Goal: Transaction & Acquisition: Purchase product/service

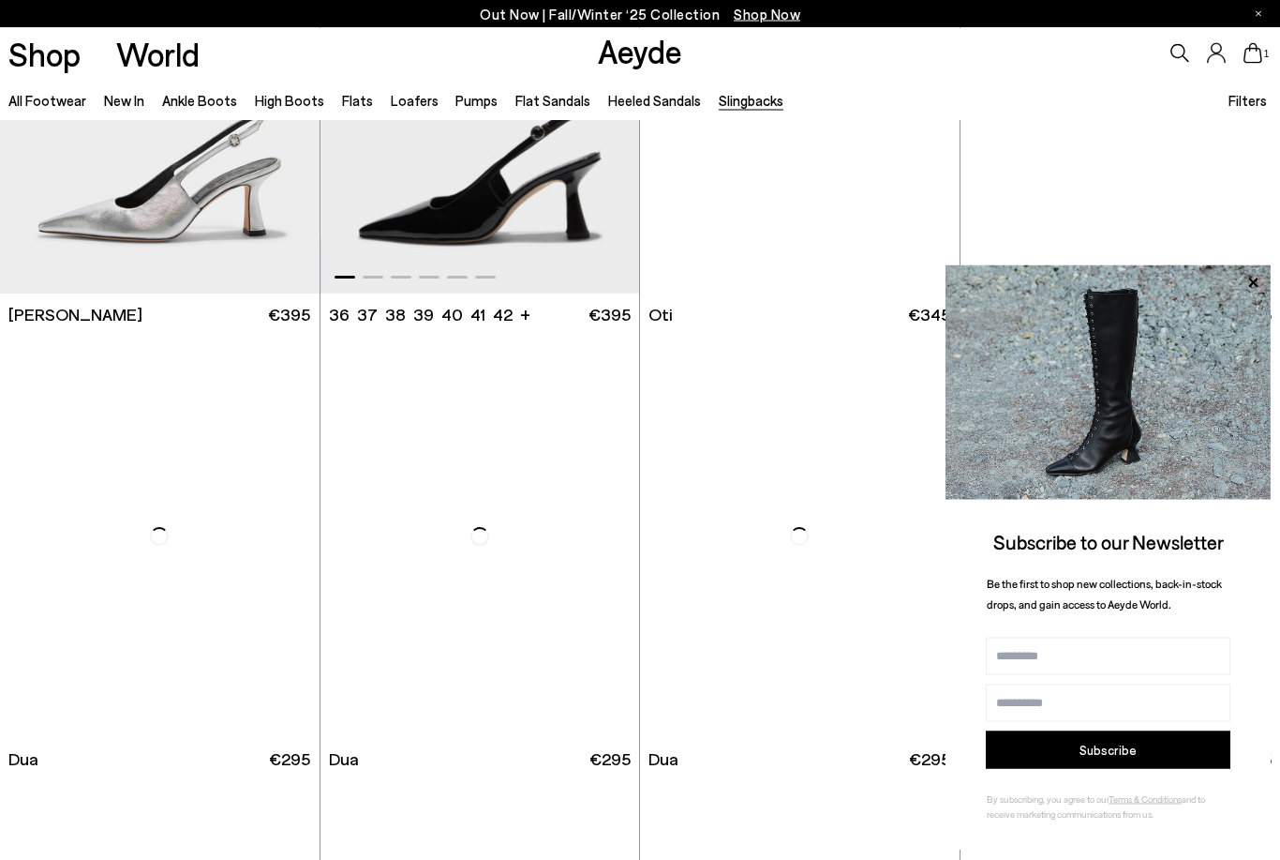
scroll to position [2251, 0]
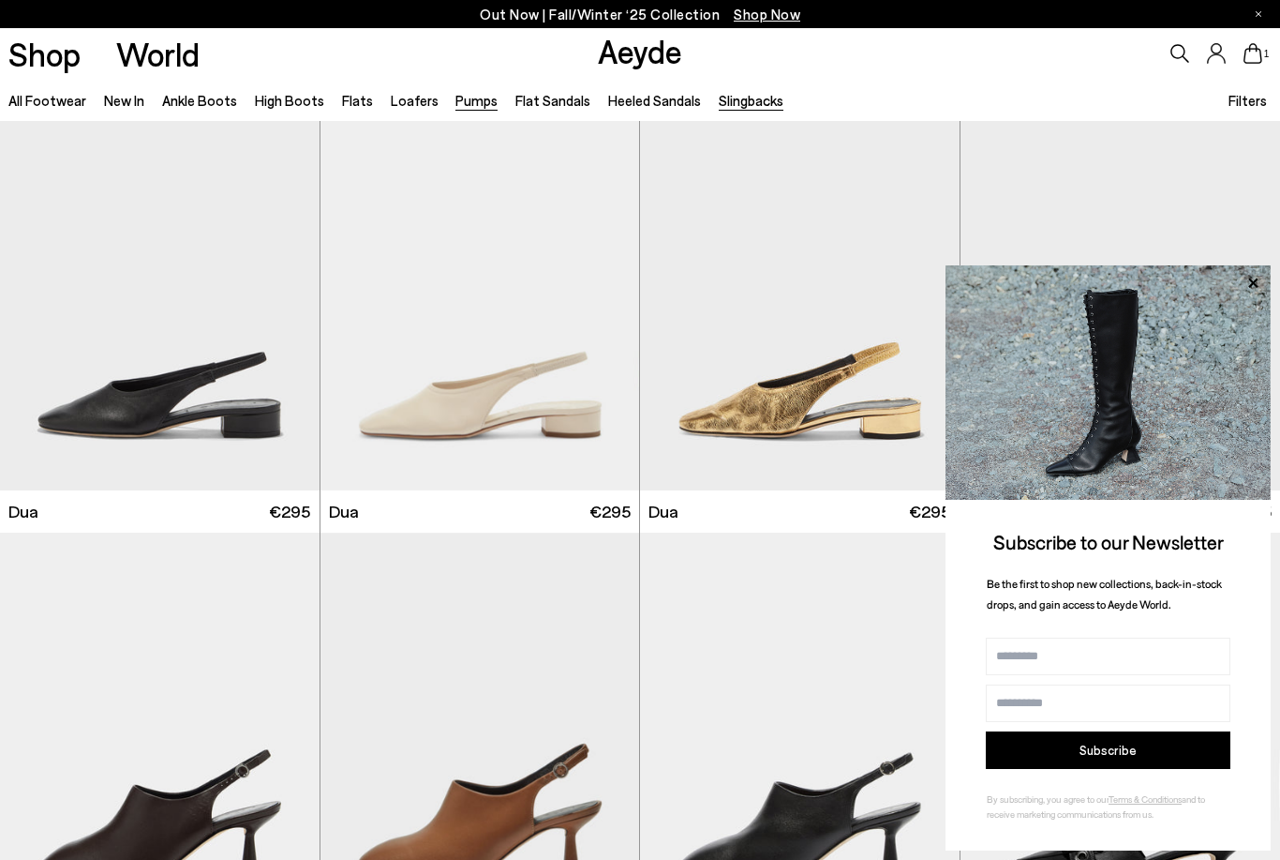
click at [456, 103] on link "Pumps" at bounding box center [477, 100] width 42 height 17
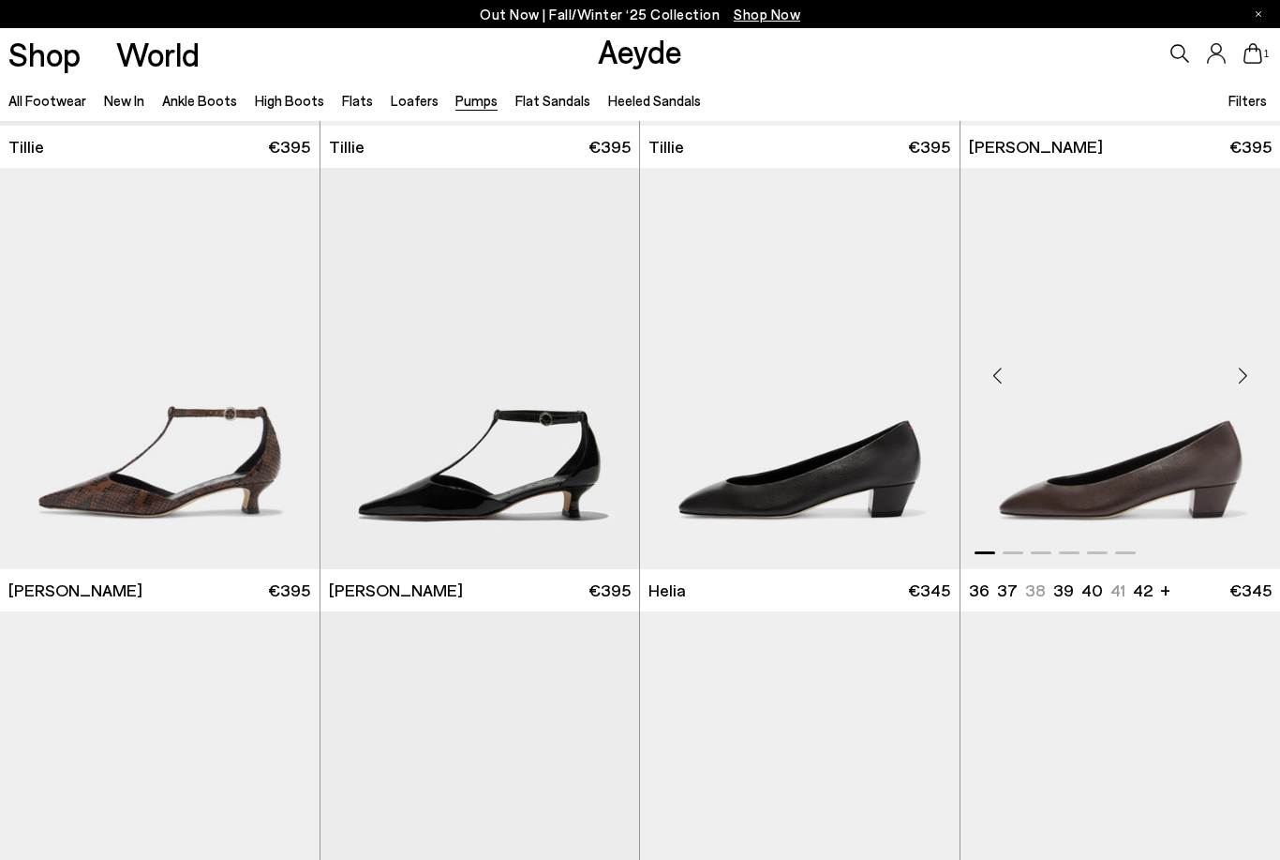
scroll to position [913, 0]
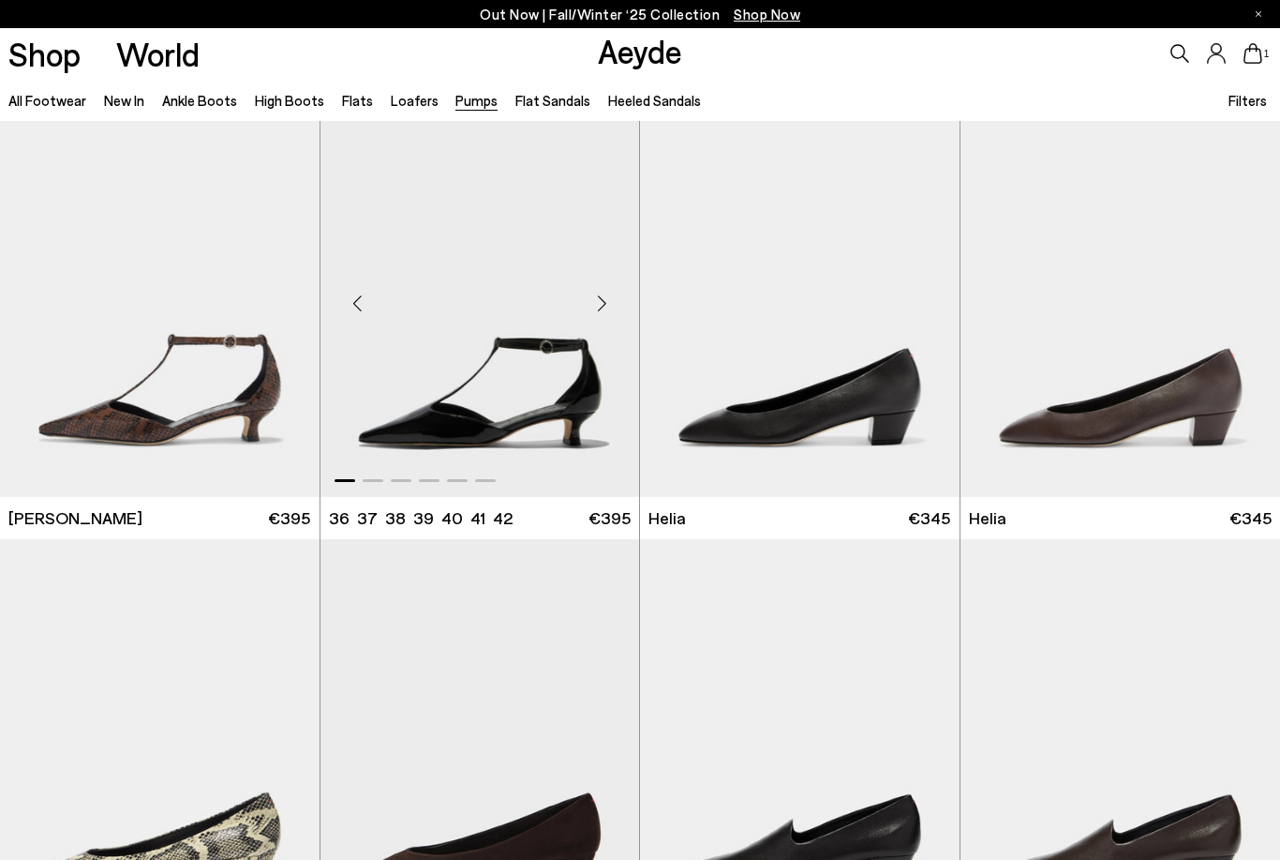
click at [533, 368] on img "1 / 6" at bounding box center [481, 296] width 320 height 401
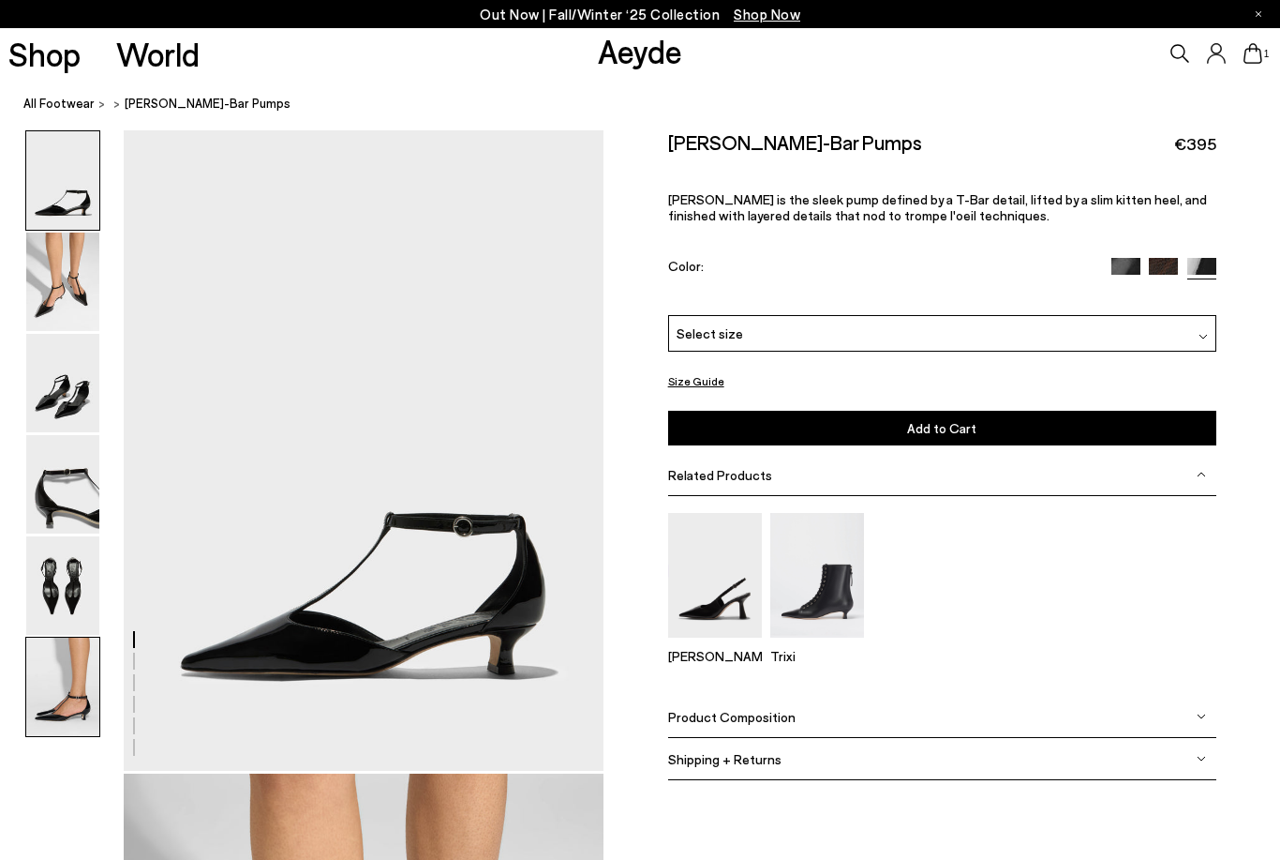
click at [74, 670] on img at bounding box center [62, 686] width 73 height 98
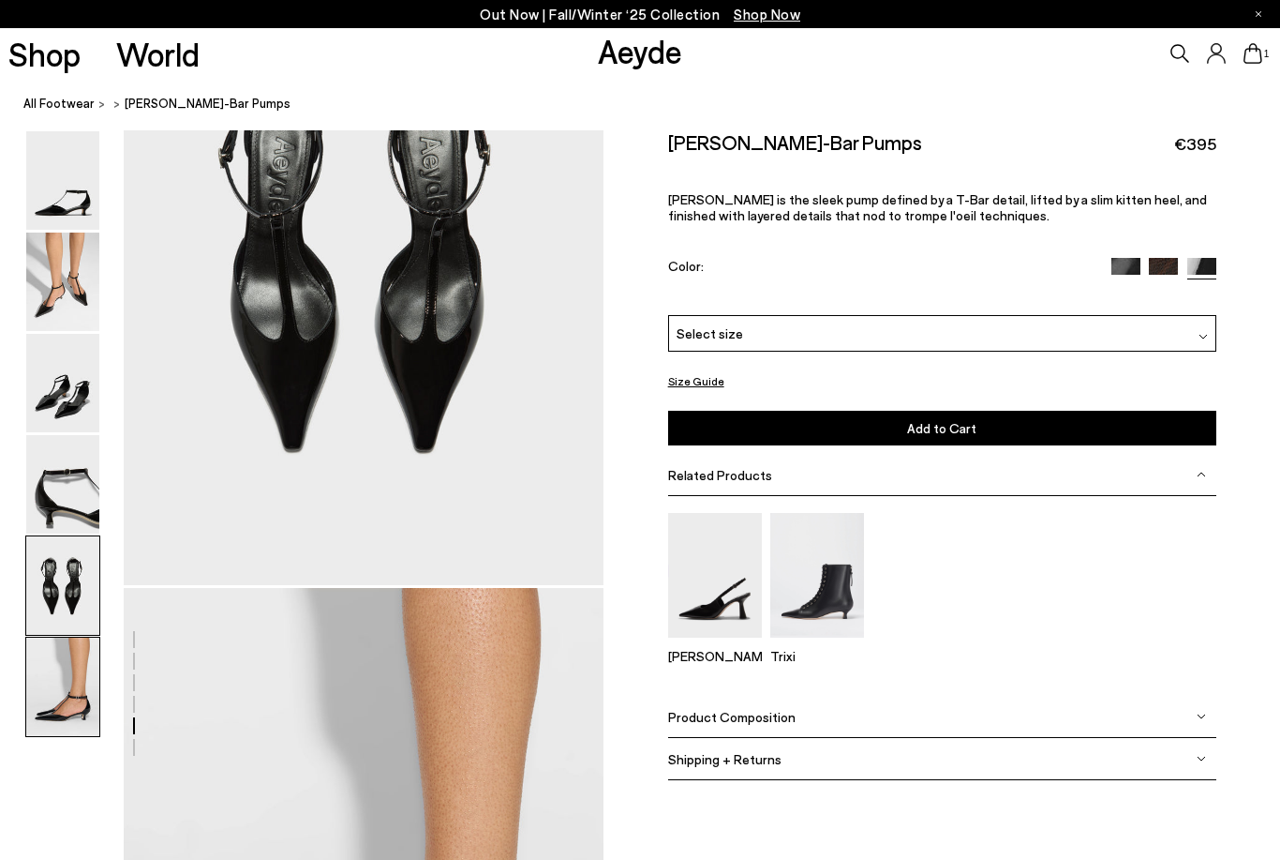
scroll to position [3341, 0]
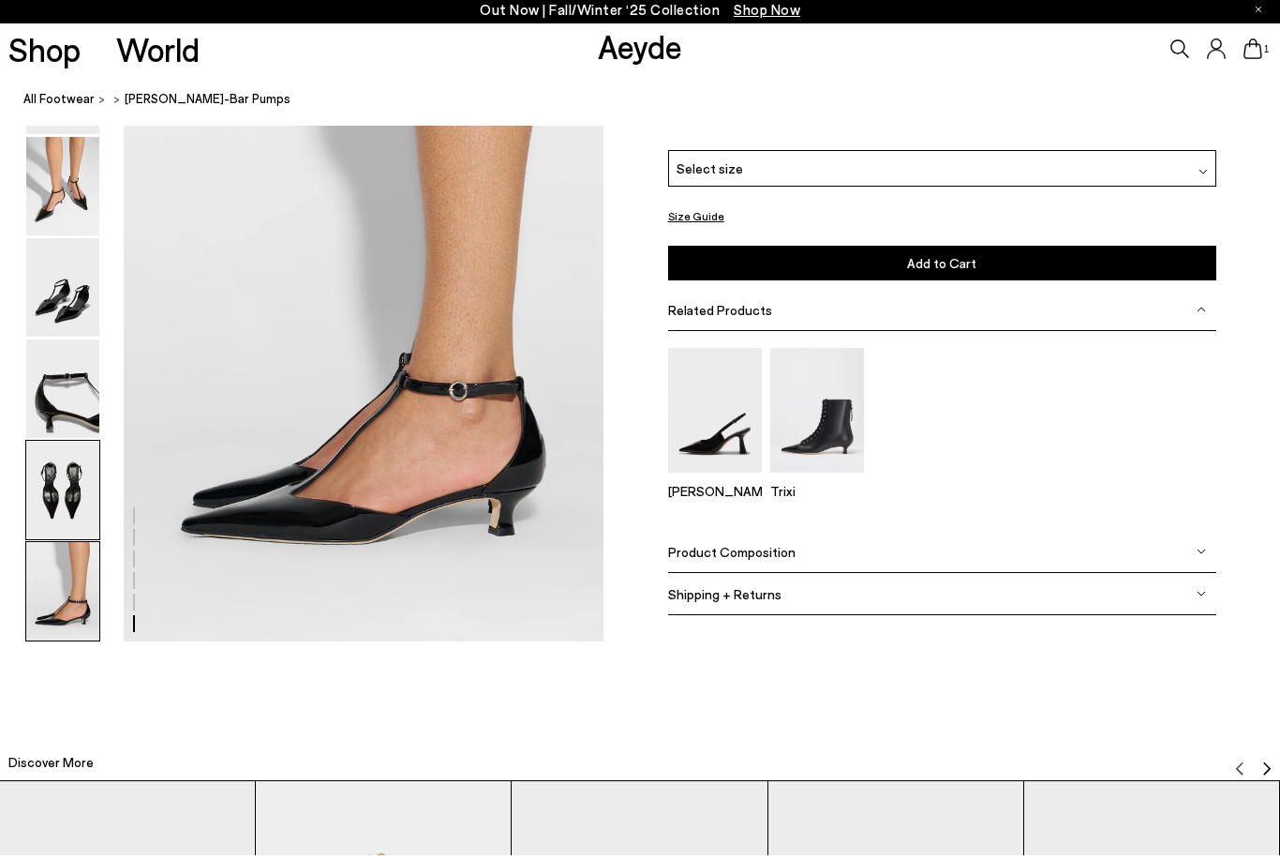
click at [64, 519] on img at bounding box center [62, 494] width 73 height 98
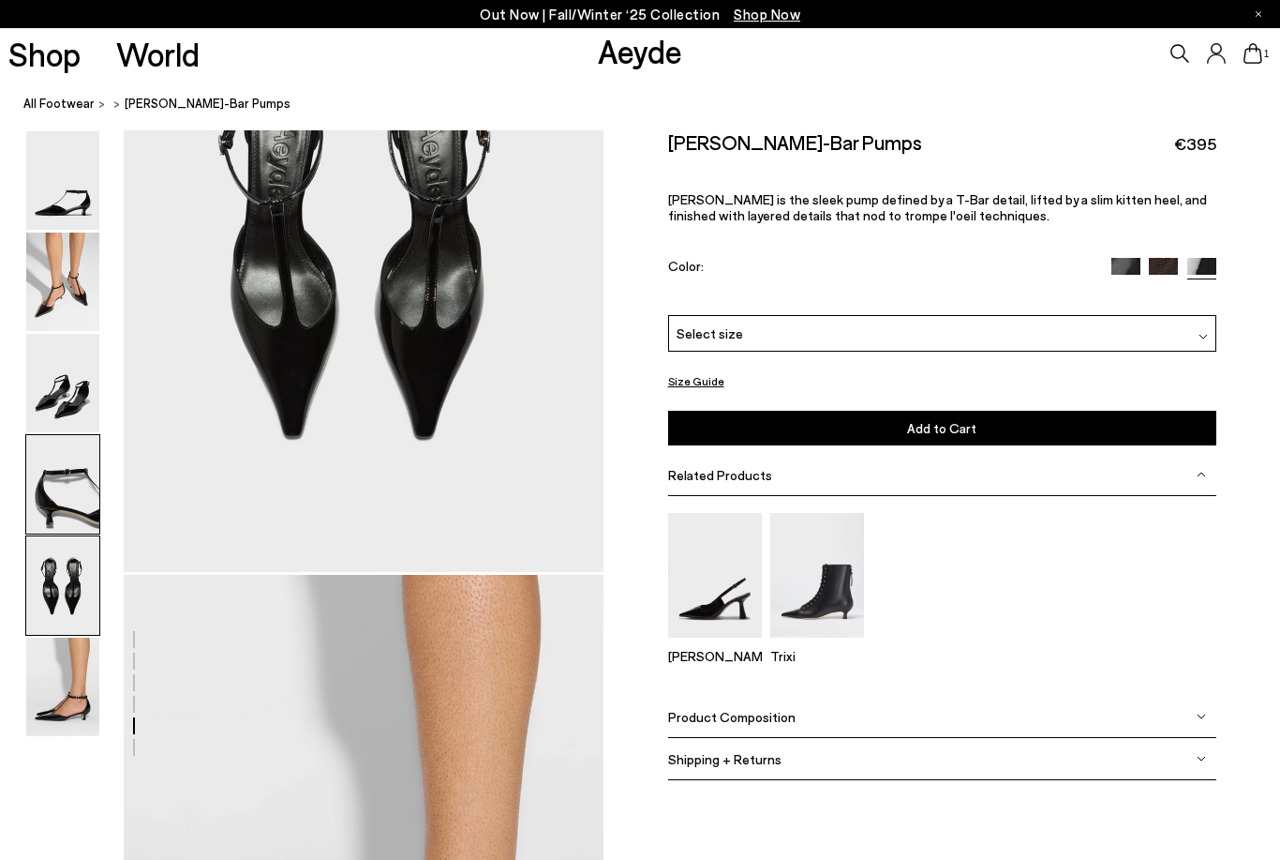
scroll to position [2573, 0]
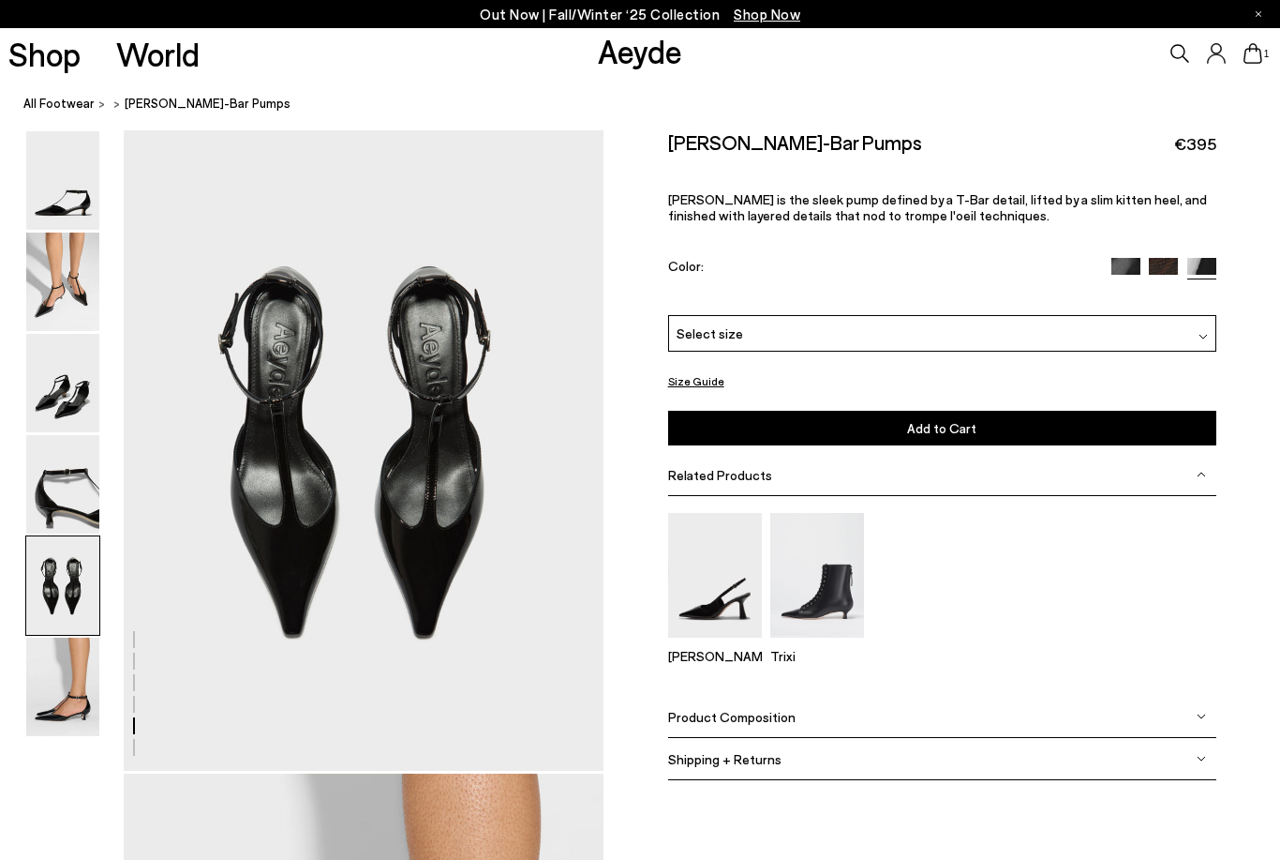
click at [1135, 269] on img at bounding box center [1126, 272] width 29 height 29
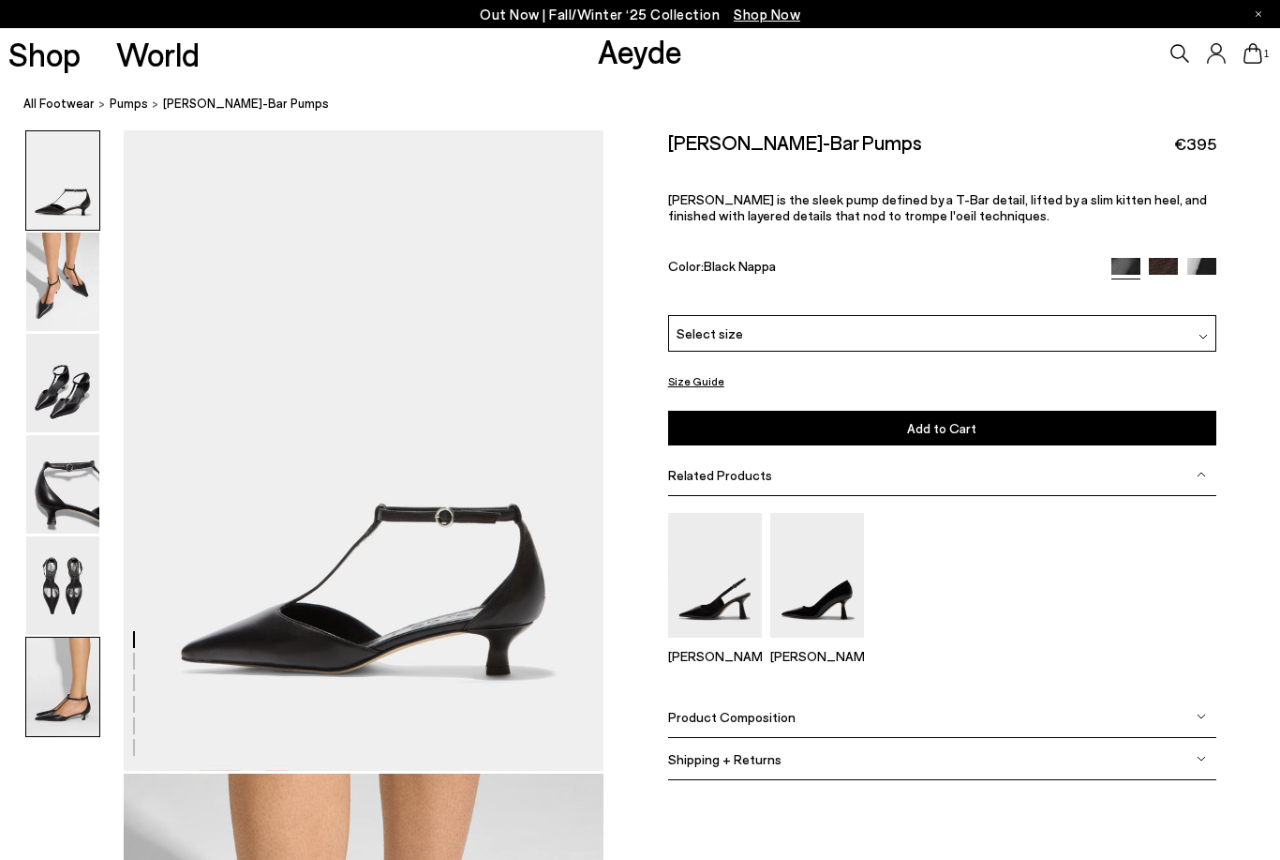
click at [79, 667] on img at bounding box center [62, 686] width 73 height 98
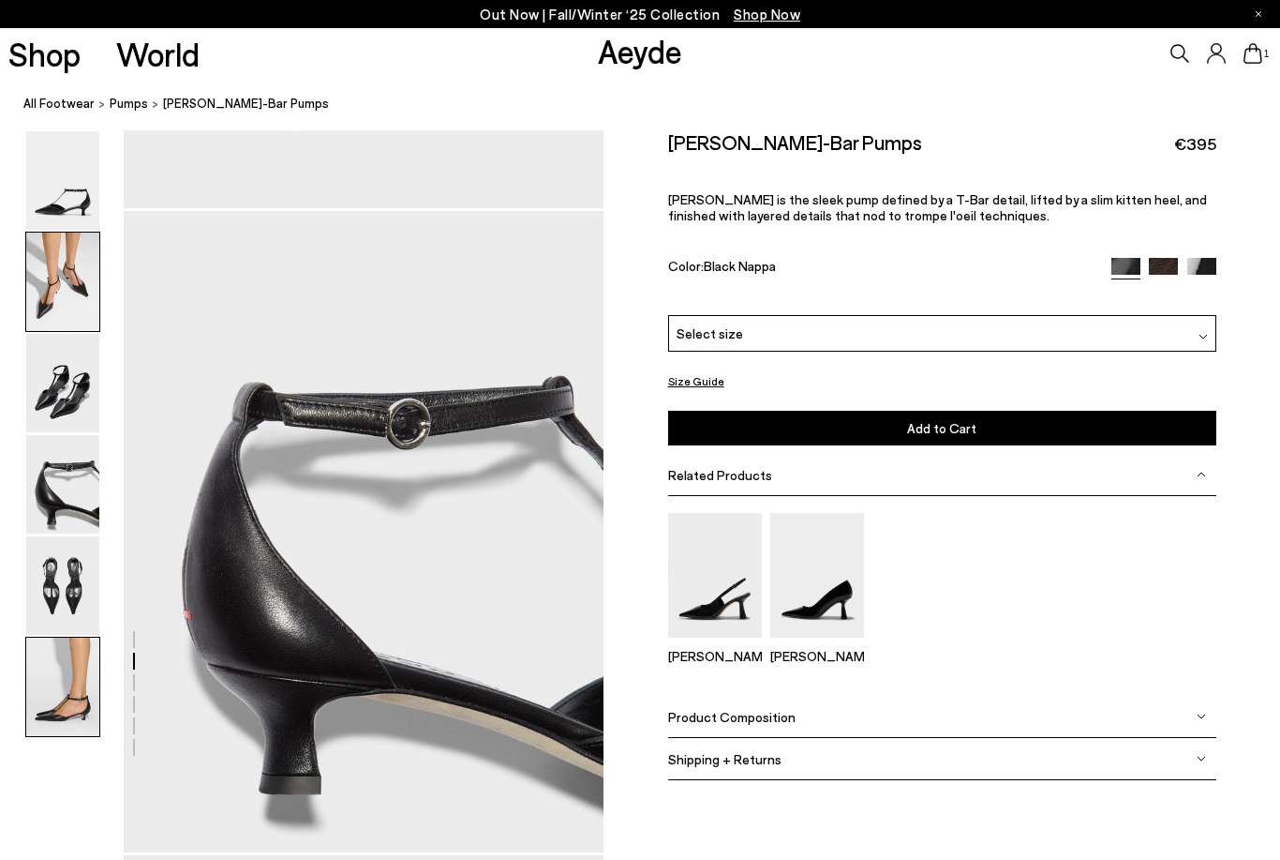
scroll to position [3345, 0]
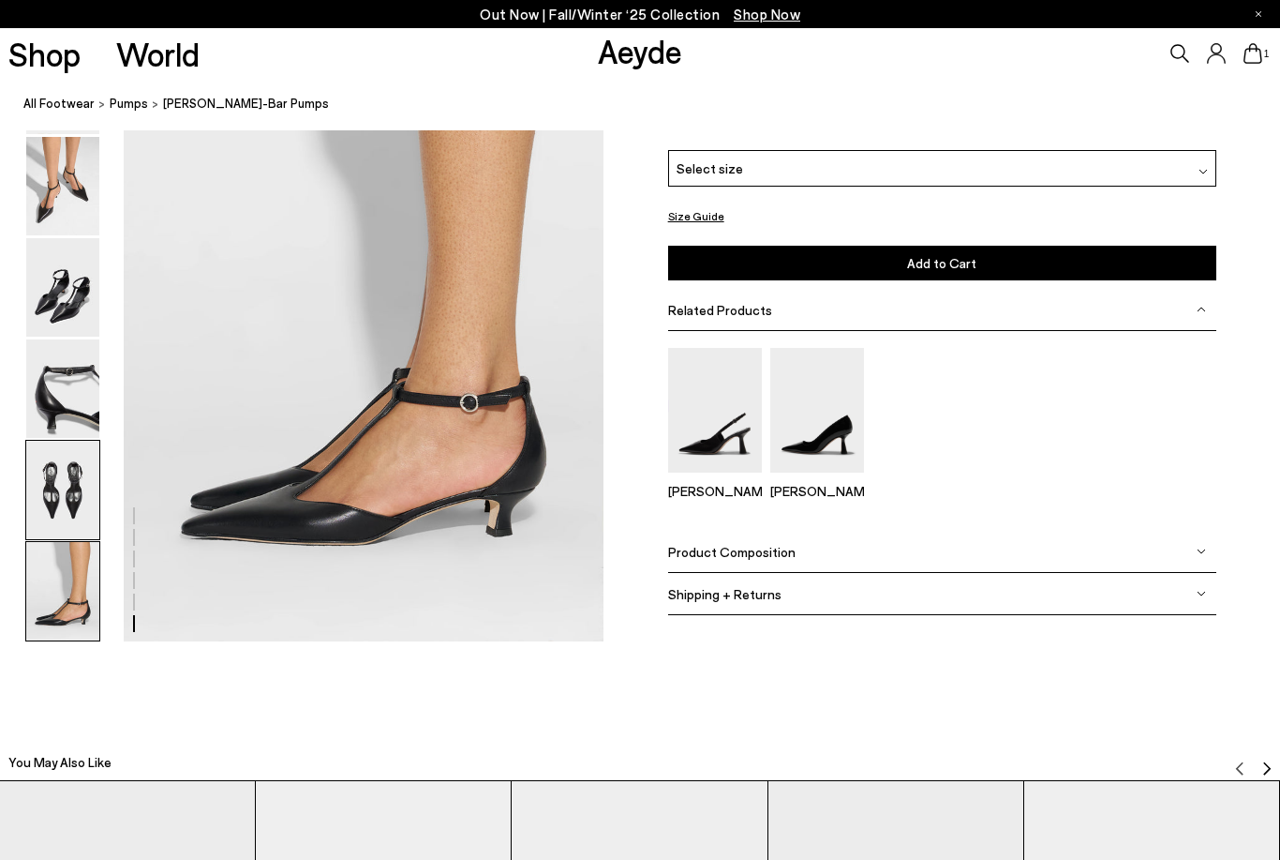
click at [78, 495] on img at bounding box center [62, 490] width 73 height 98
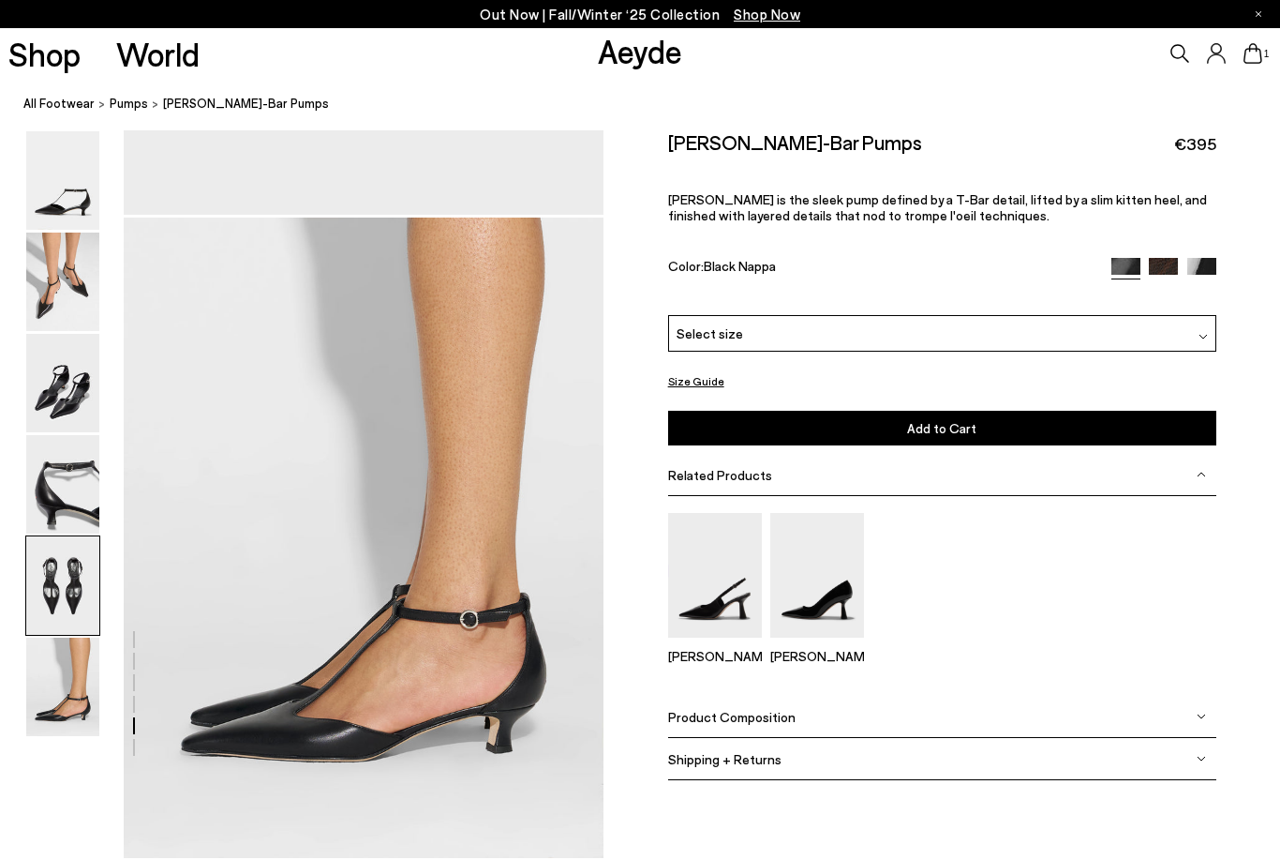
scroll to position [2573, 0]
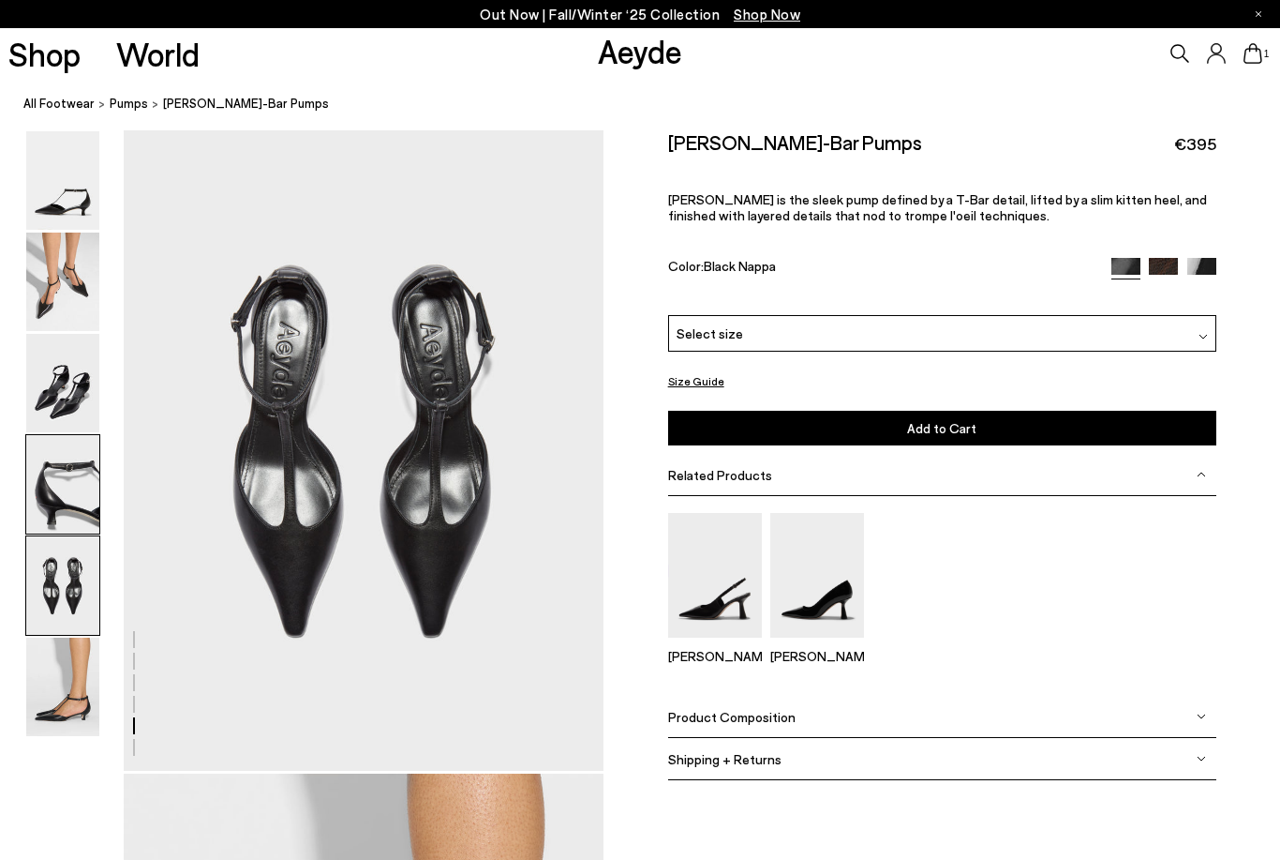
click at [67, 453] on img at bounding box center [62, 484] width 73 height 98
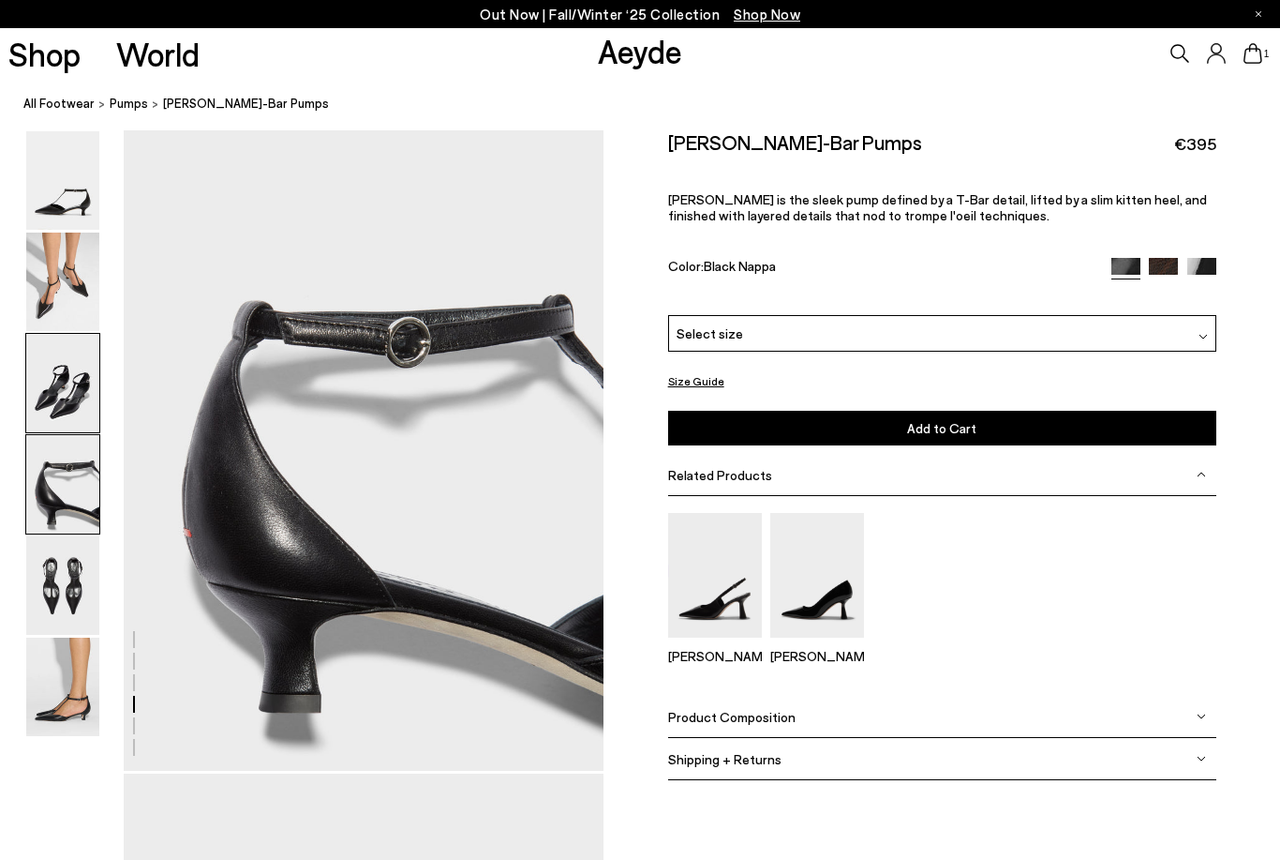
click at [54, 412] on img at bounding box center [62, 383] width 73 height 98
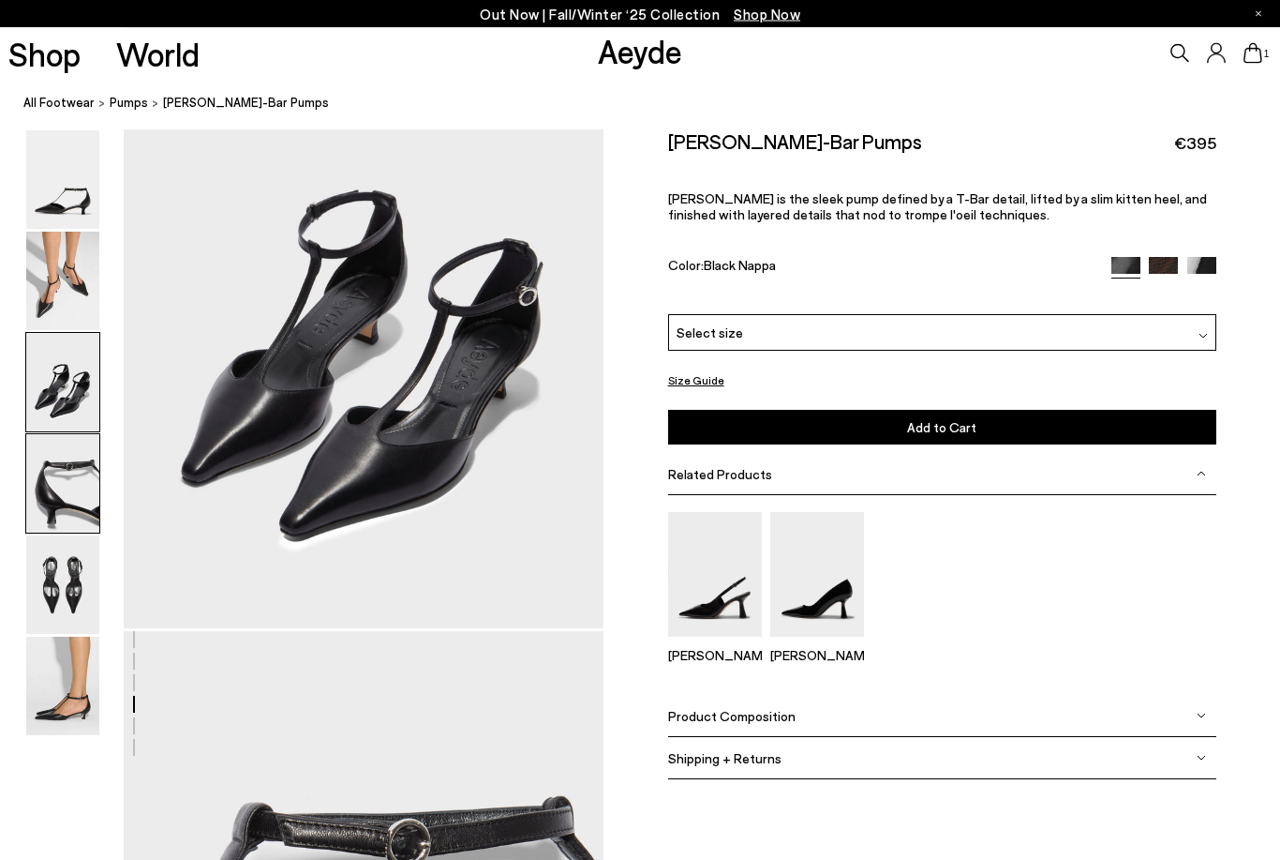
scroll to position [1287, 0]
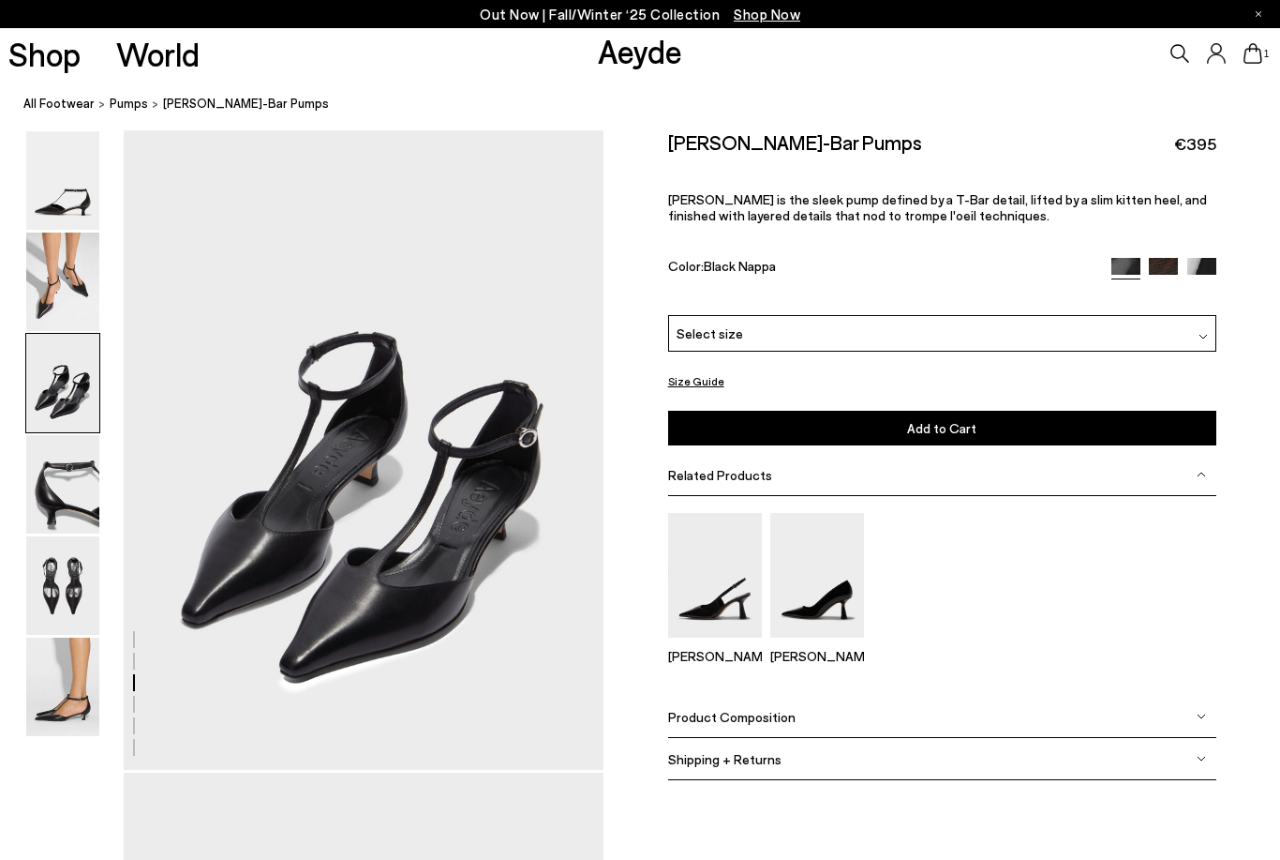
click at [53, 339] on img at bounding box center [62, 383] width 73 height 98
click at [59, 311] on img at bounding box center [62, 281] width 73 height 98
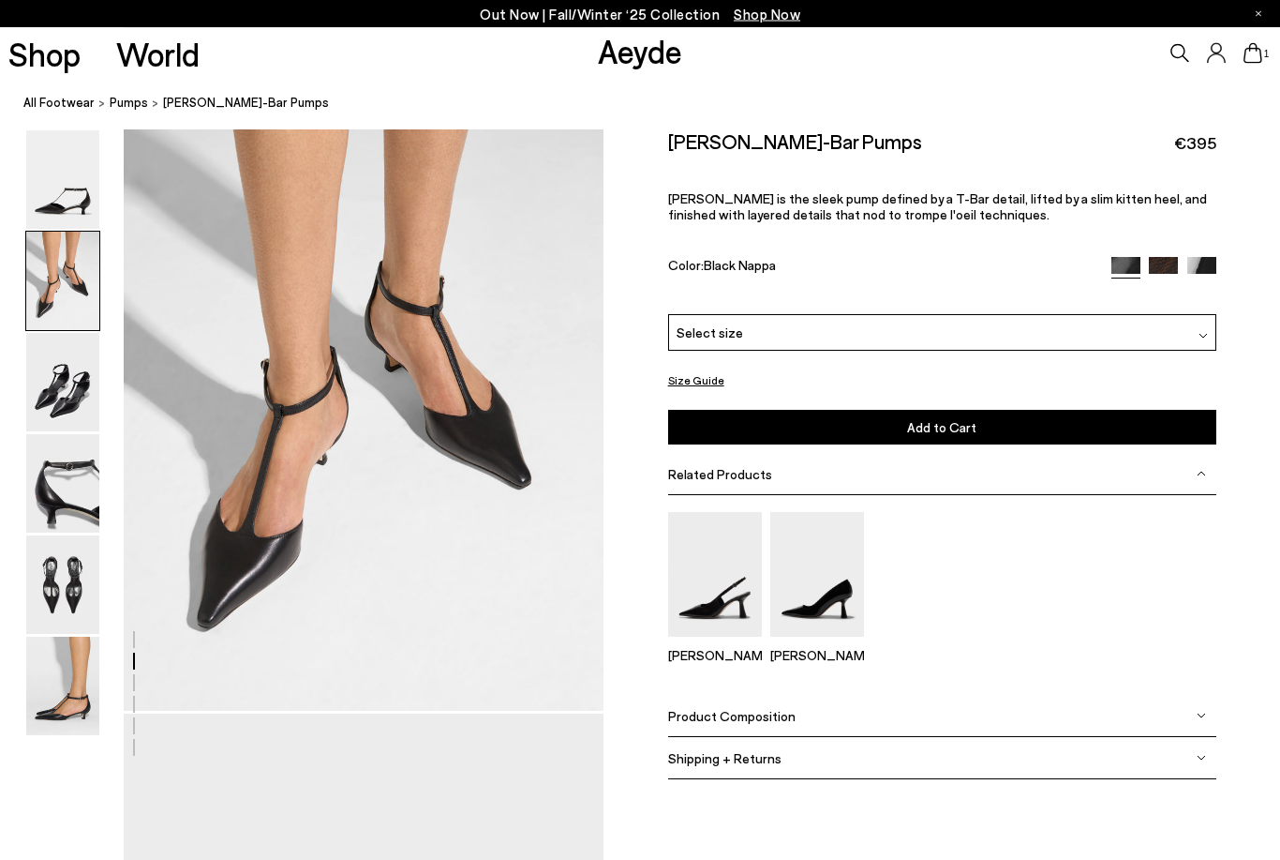
scroll to position [646, 0]
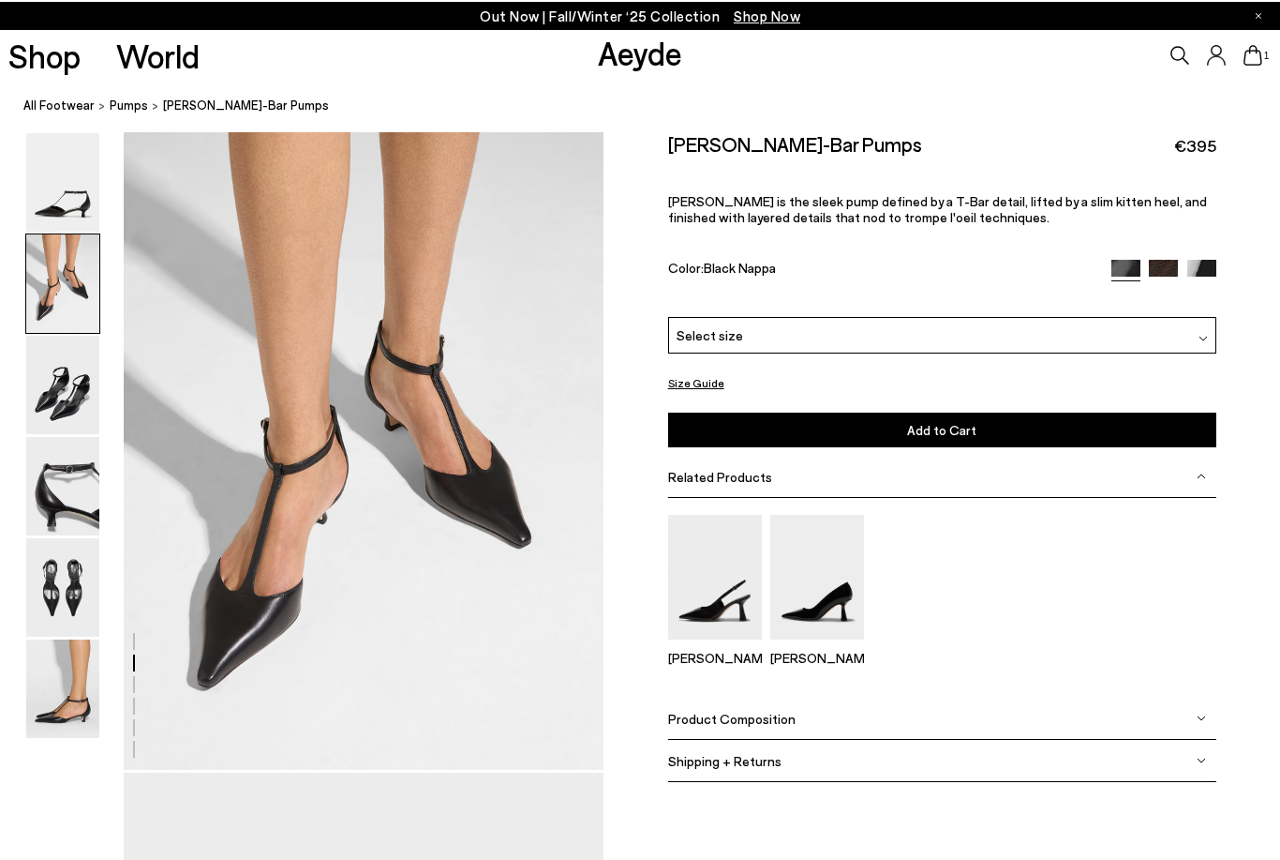
click at [754, 337] on div "Select size" at bounding box center [942, 333] width 548 height 37
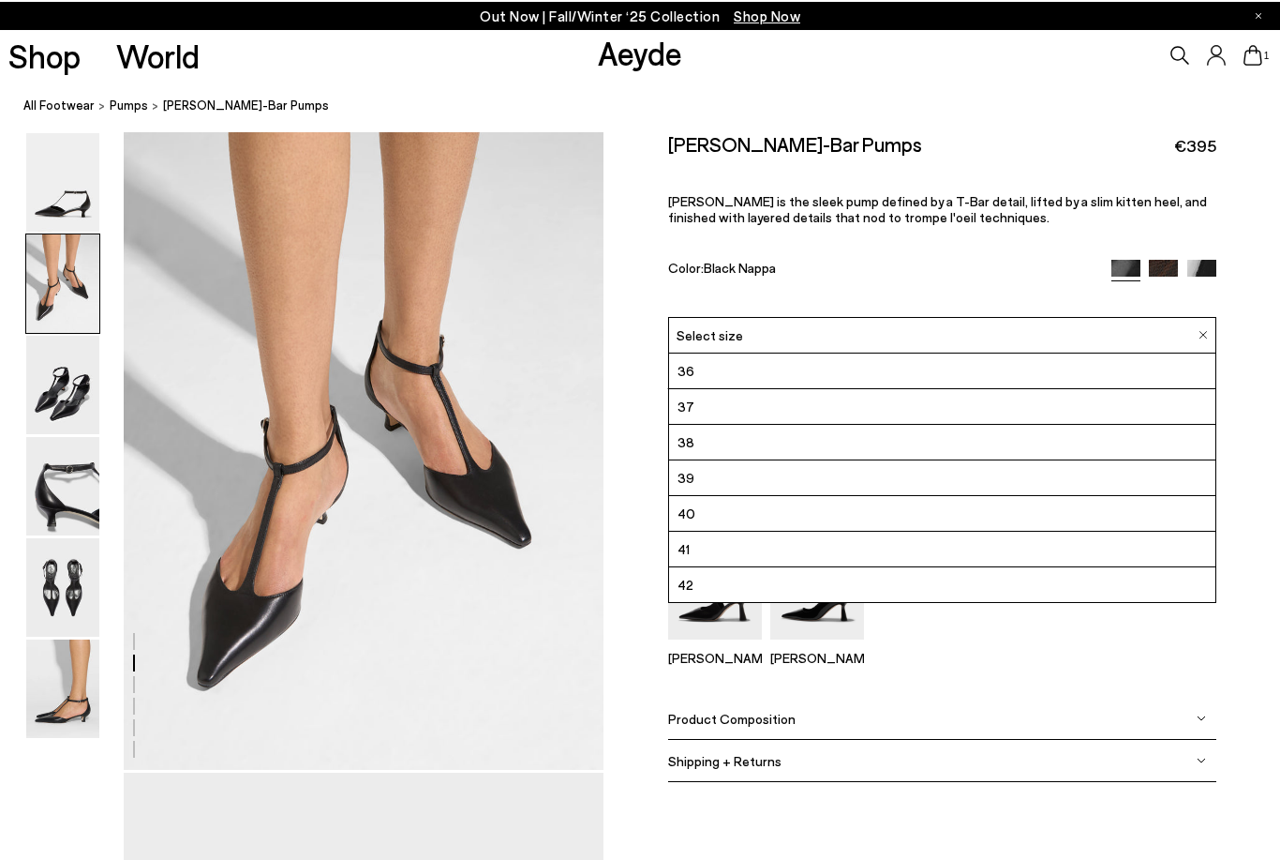
scroll to position [644, 0]
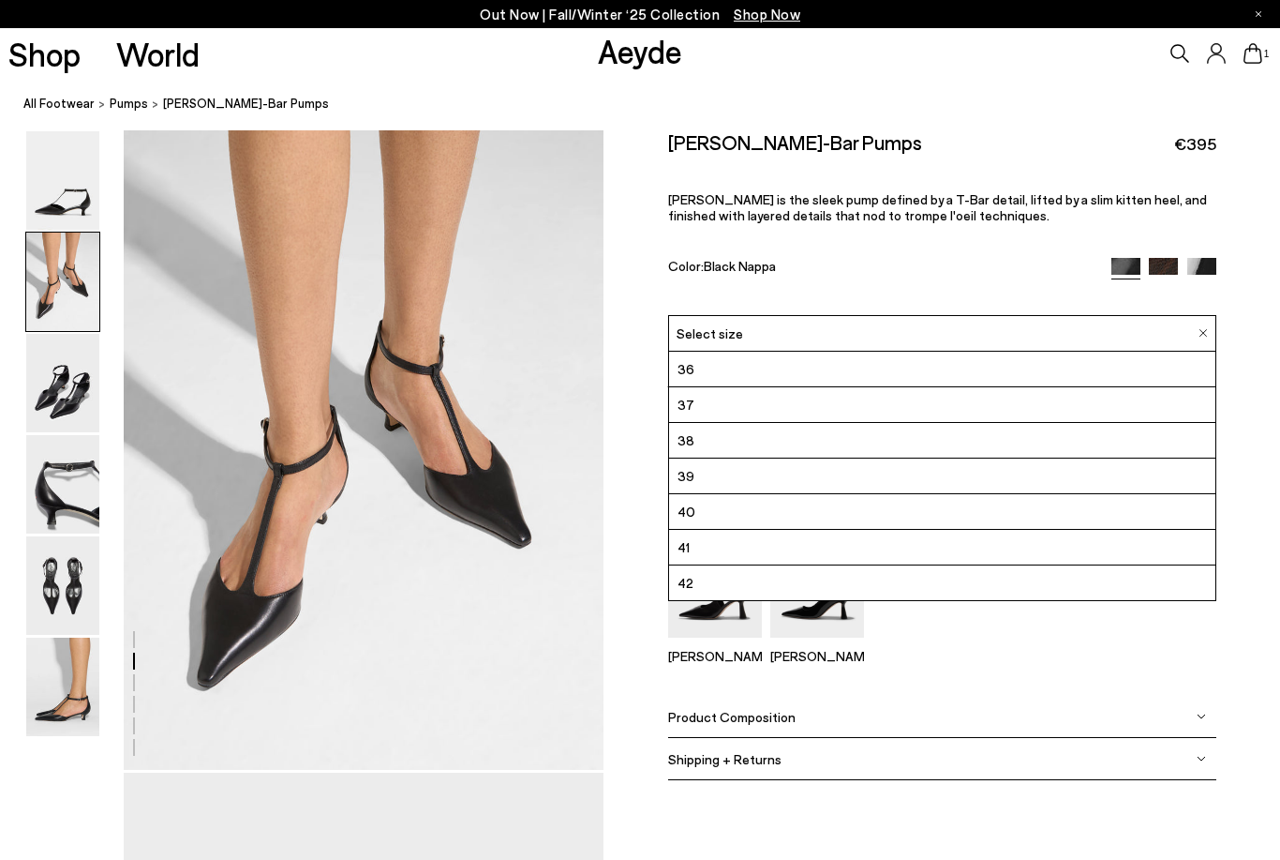
click at [720, 502] on li "40" at bounding box center [942, 512] width 546 height 36
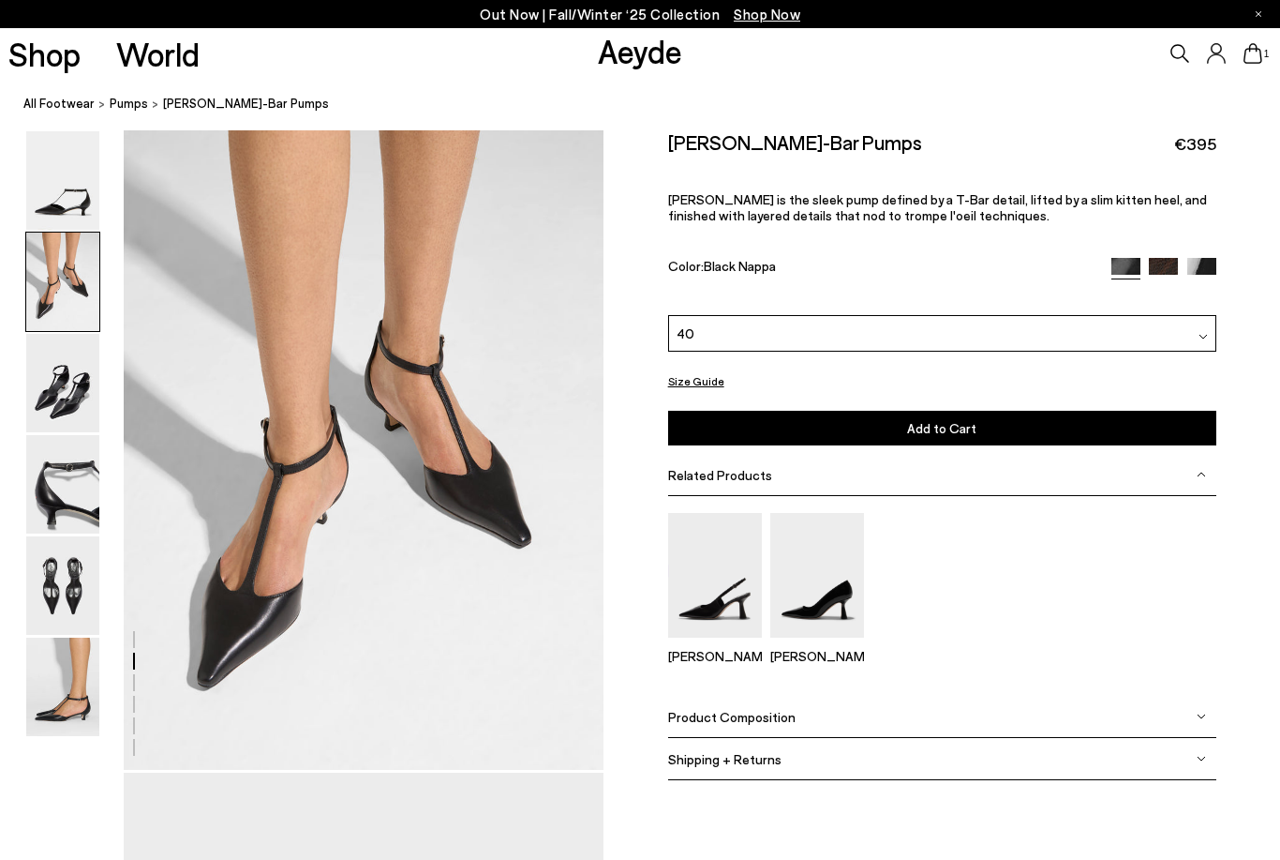
click at [744, 317] on div "40" at bounding box center [942, 333] width 548 height 37
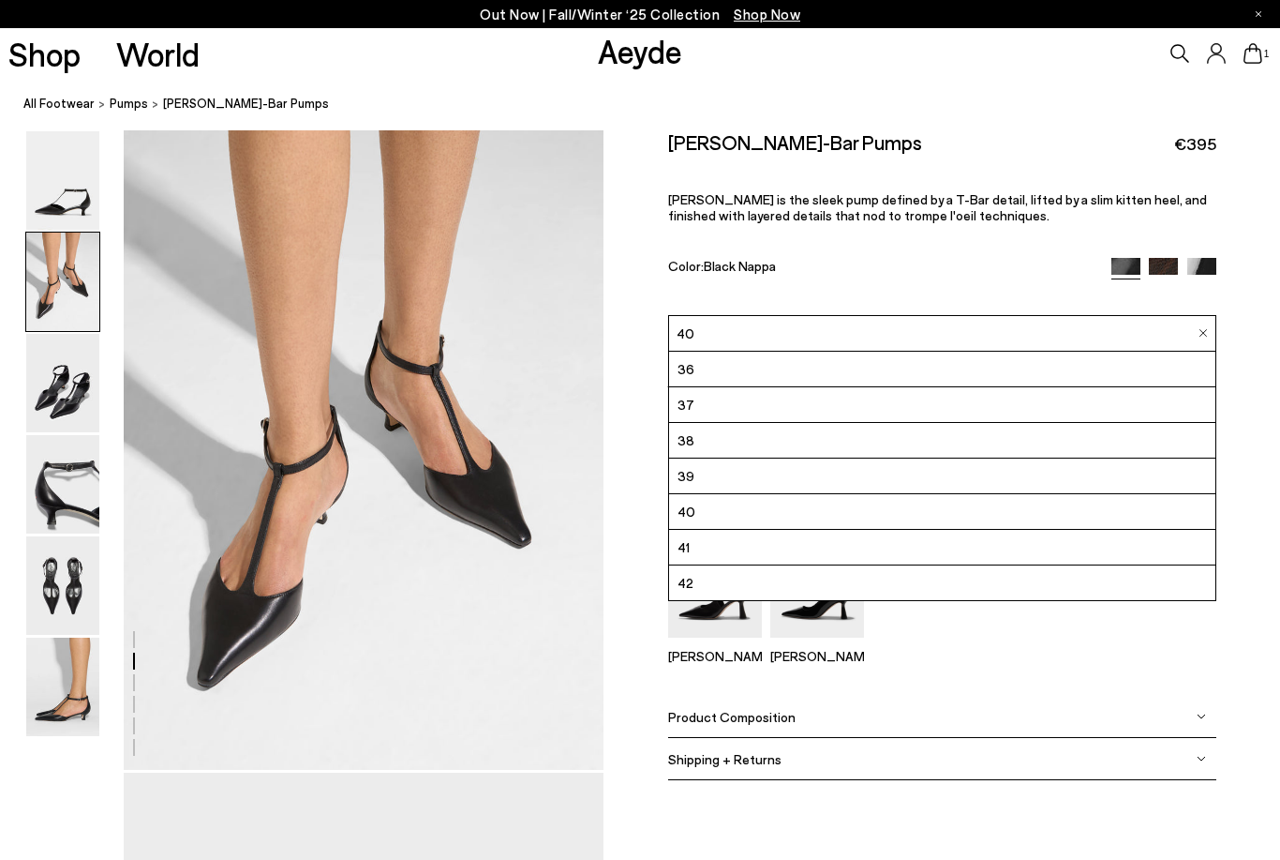
click at [768, 576] on li "42" at bounding box center [942, 583] width 546 height 36
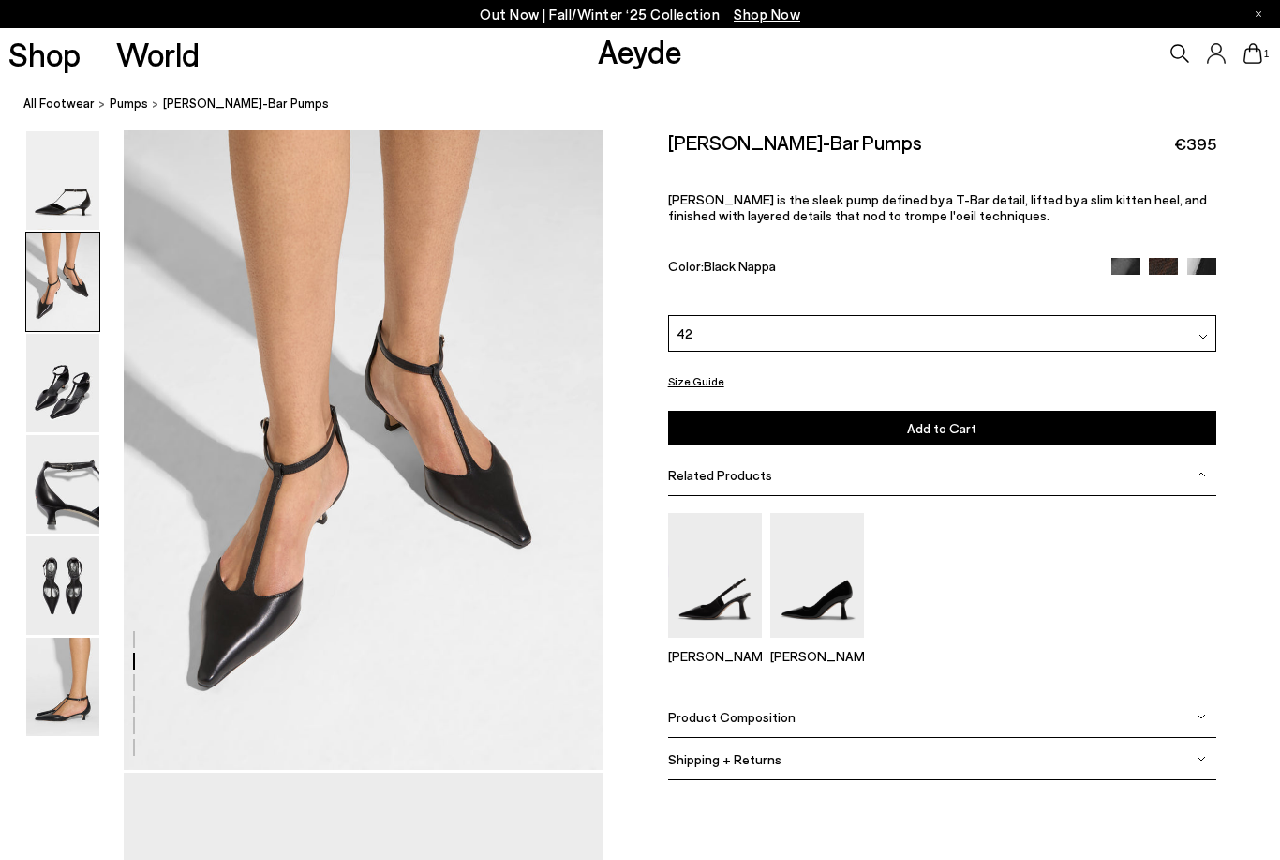
click at [734, 445] on div "Liz T-Bar Pumps €395 Liz is the sleek pump defined by a T-Bar detail, lifted by…" at bounding box center [942, 291] width 548 height 323
click at [760, 424] on button "Add to Cart Select a Size First" at bounding box center [942, 428] width 548 height 35
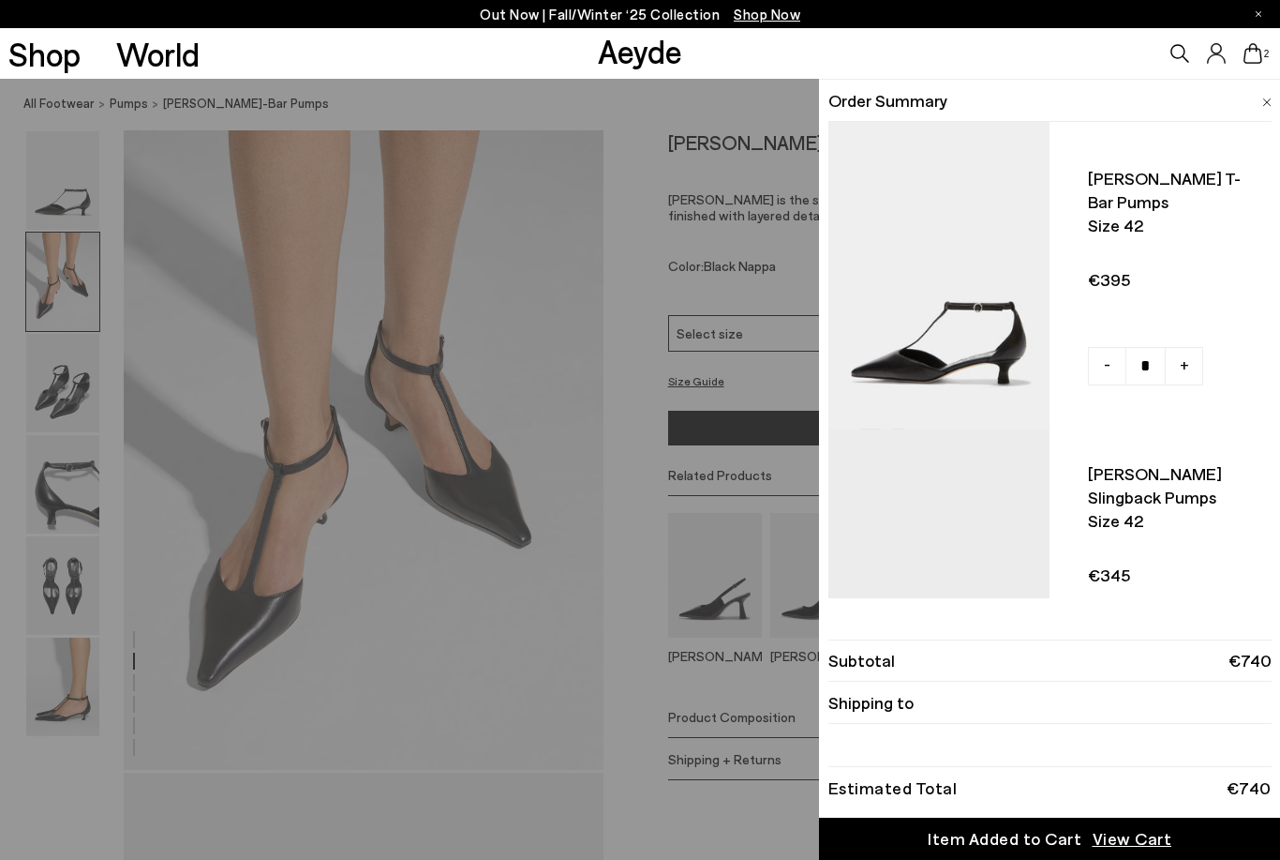
click at [755, 367] on div "Quick Add Color Size View Details Order Summary Liz t-bar pumps Size 42 - +" at bounding box center [640, 469] width 1280 height 781
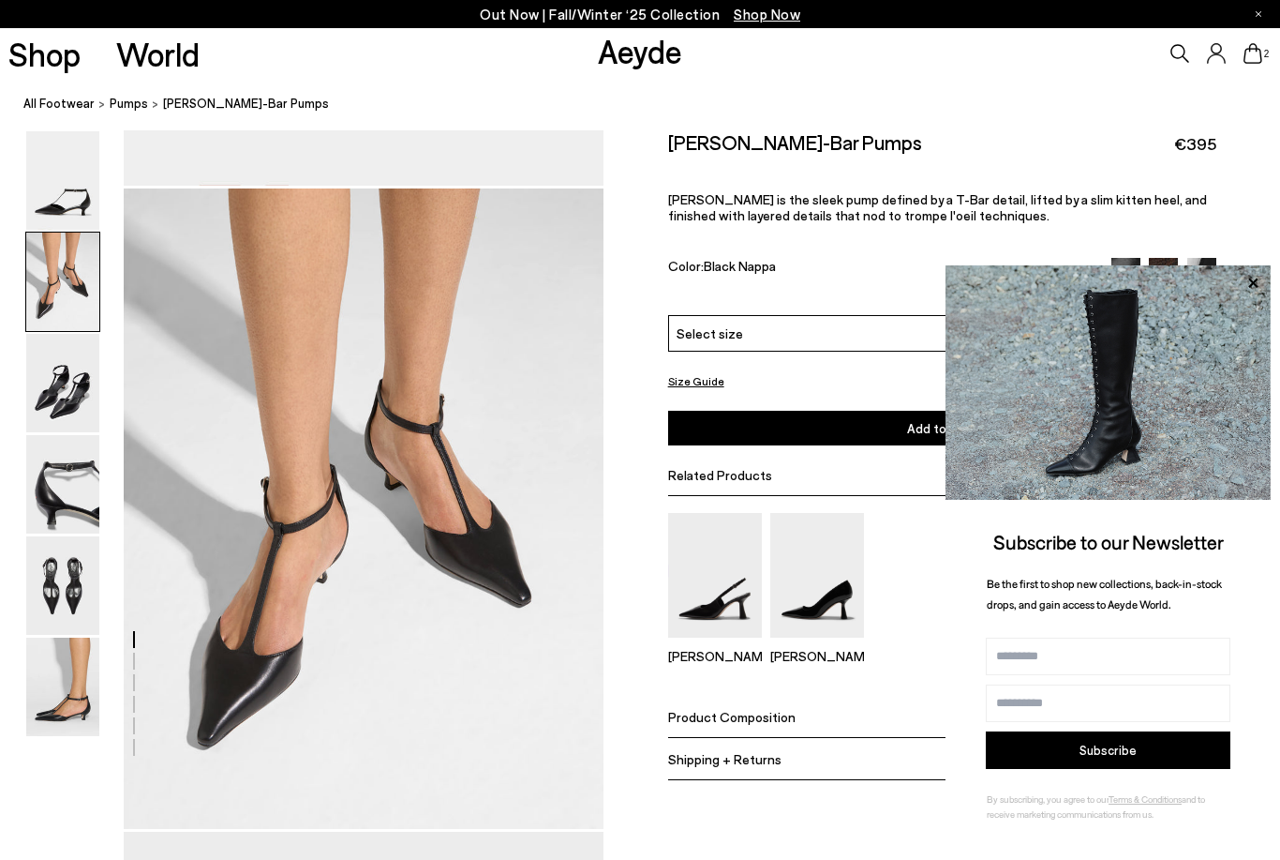
scroll to position [584, 0]
click at [55, 586] on img at bounding box center [62, 585] width 73 height 98
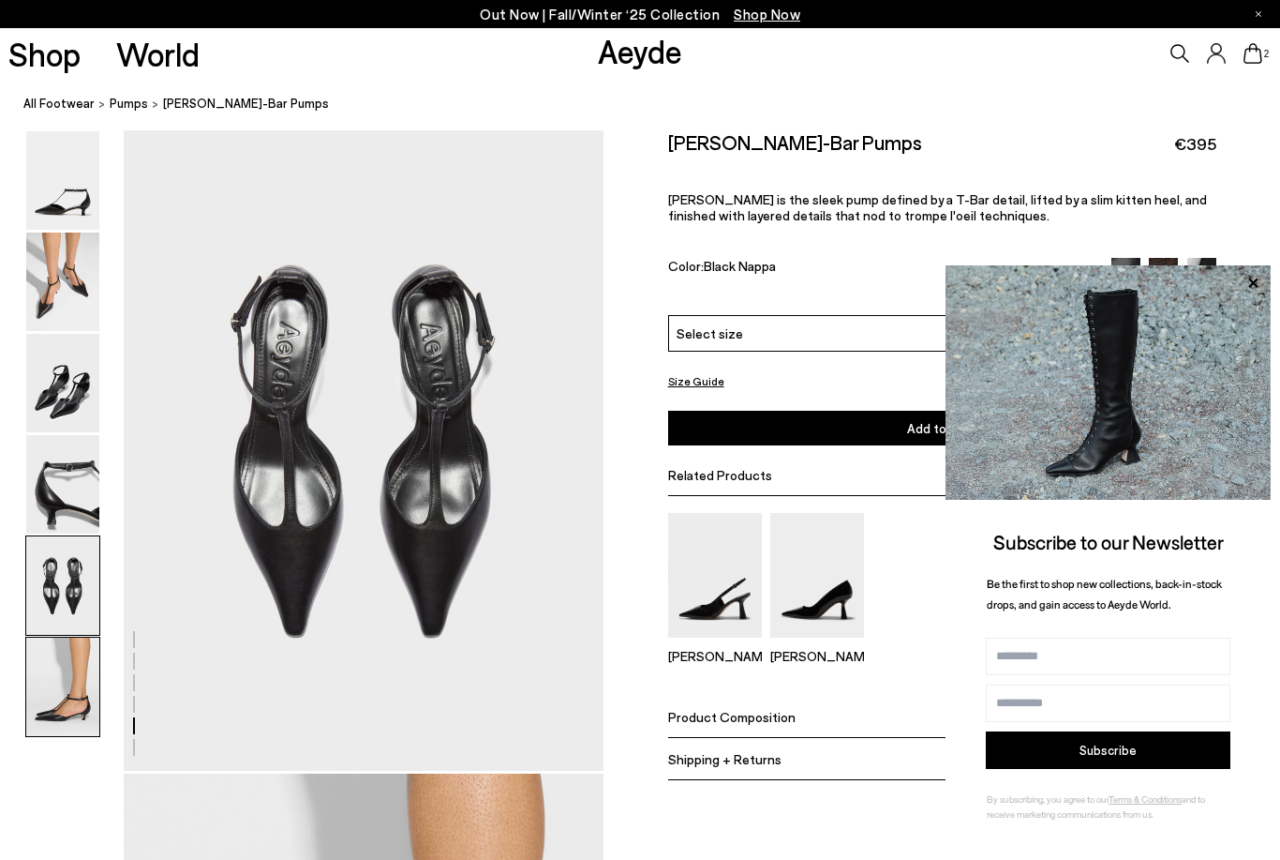
click at [79, 673] on img at bounding box center [62, 686] width 73 height 98
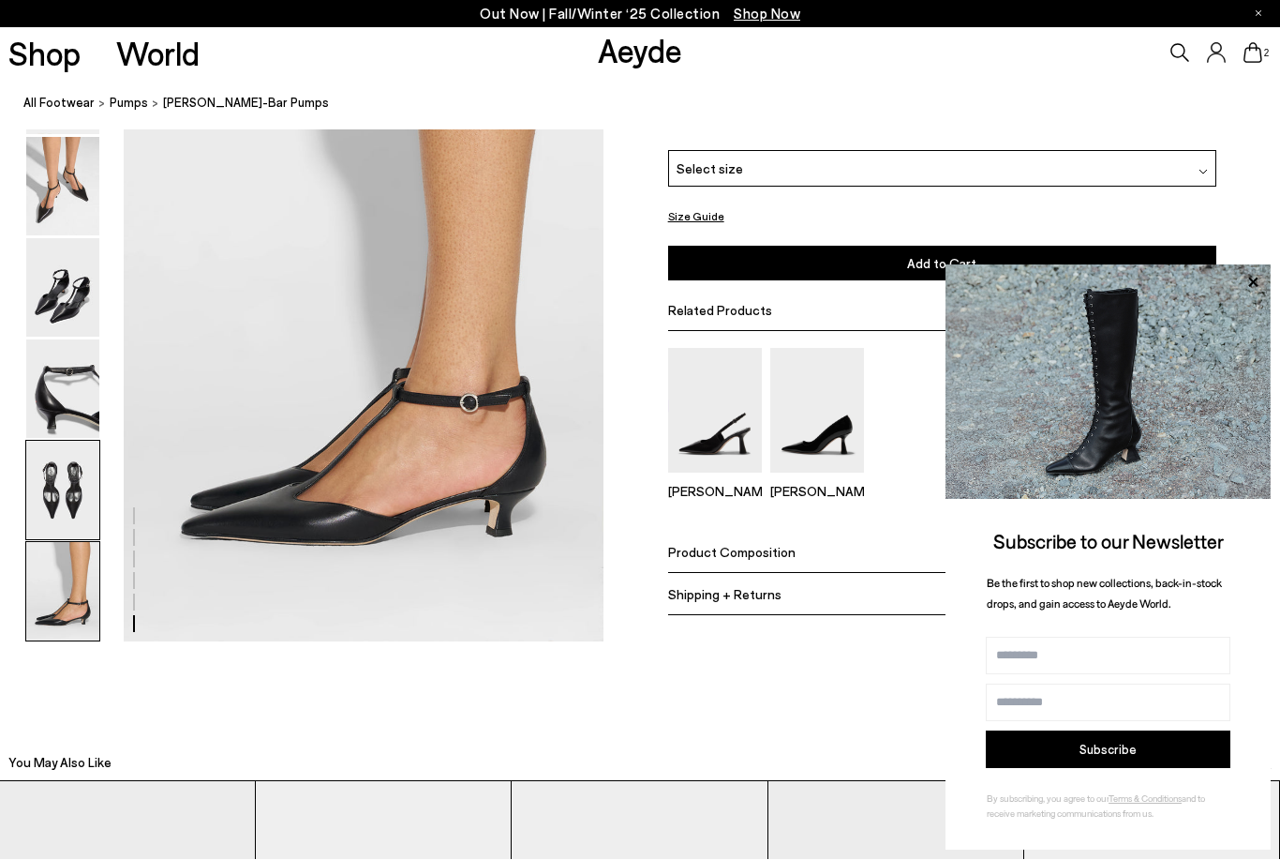
click at [78, 501] on img at bounding box center [62, 491] width 73 height 98
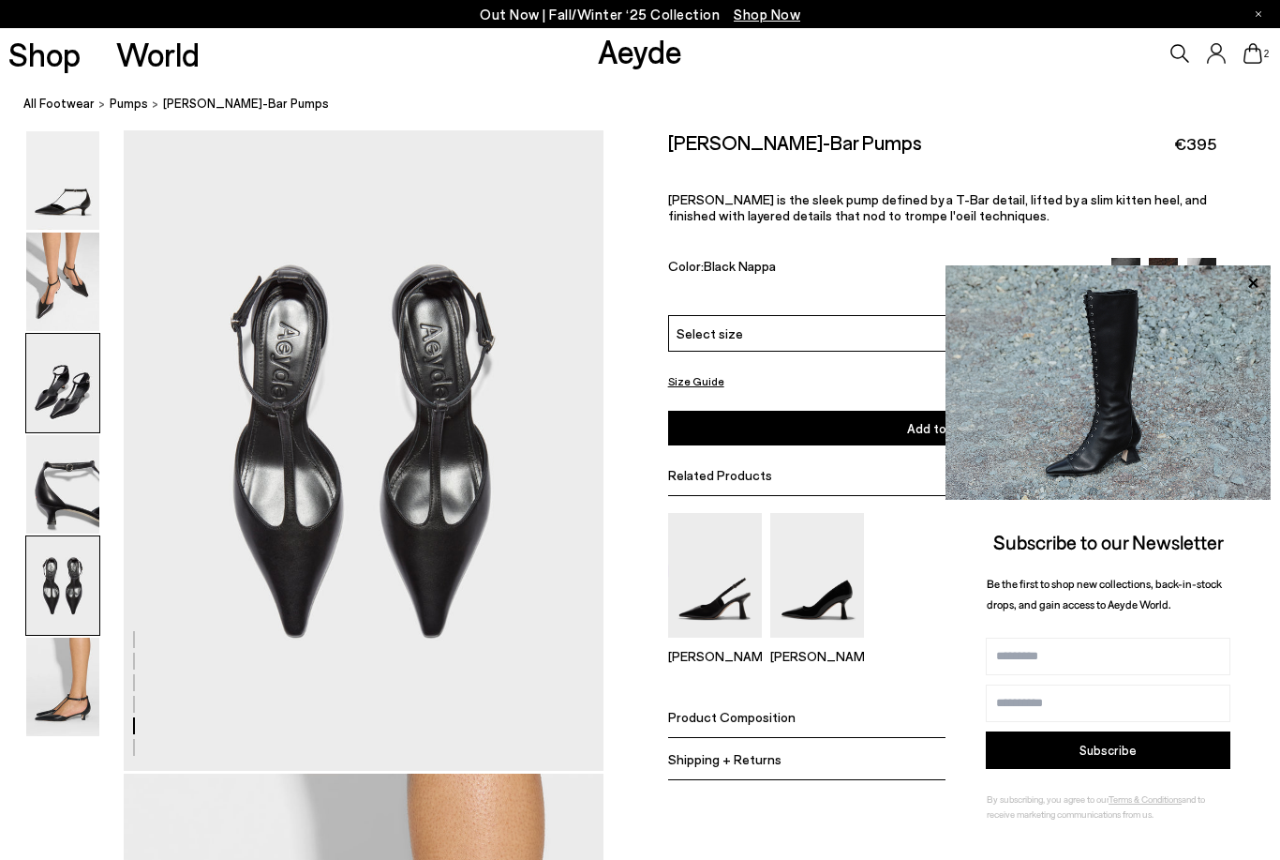
click at [44, 428] on img at bounding box center [62, 383] width 73 height 98
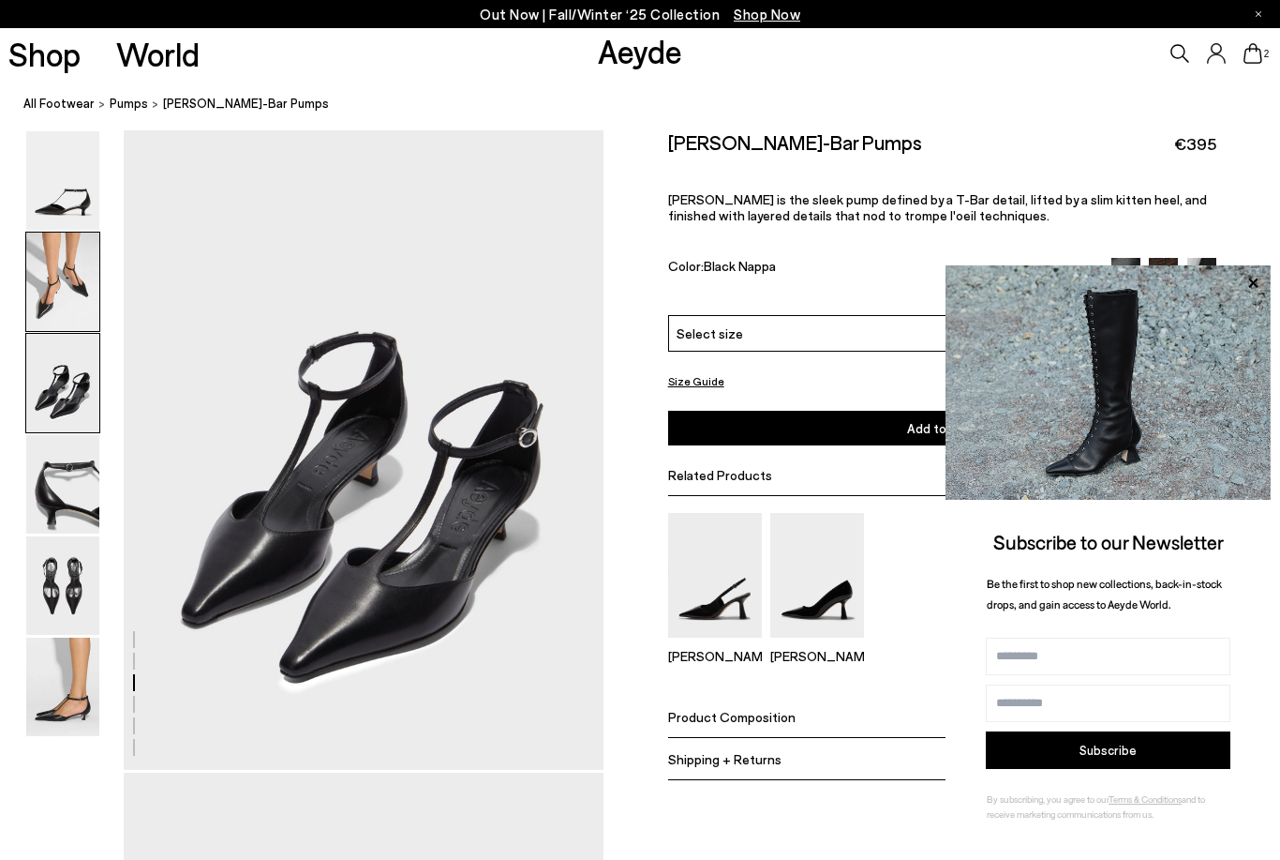
click at [63, 300] on img at bounding box center [62, 281] width 73 height 98
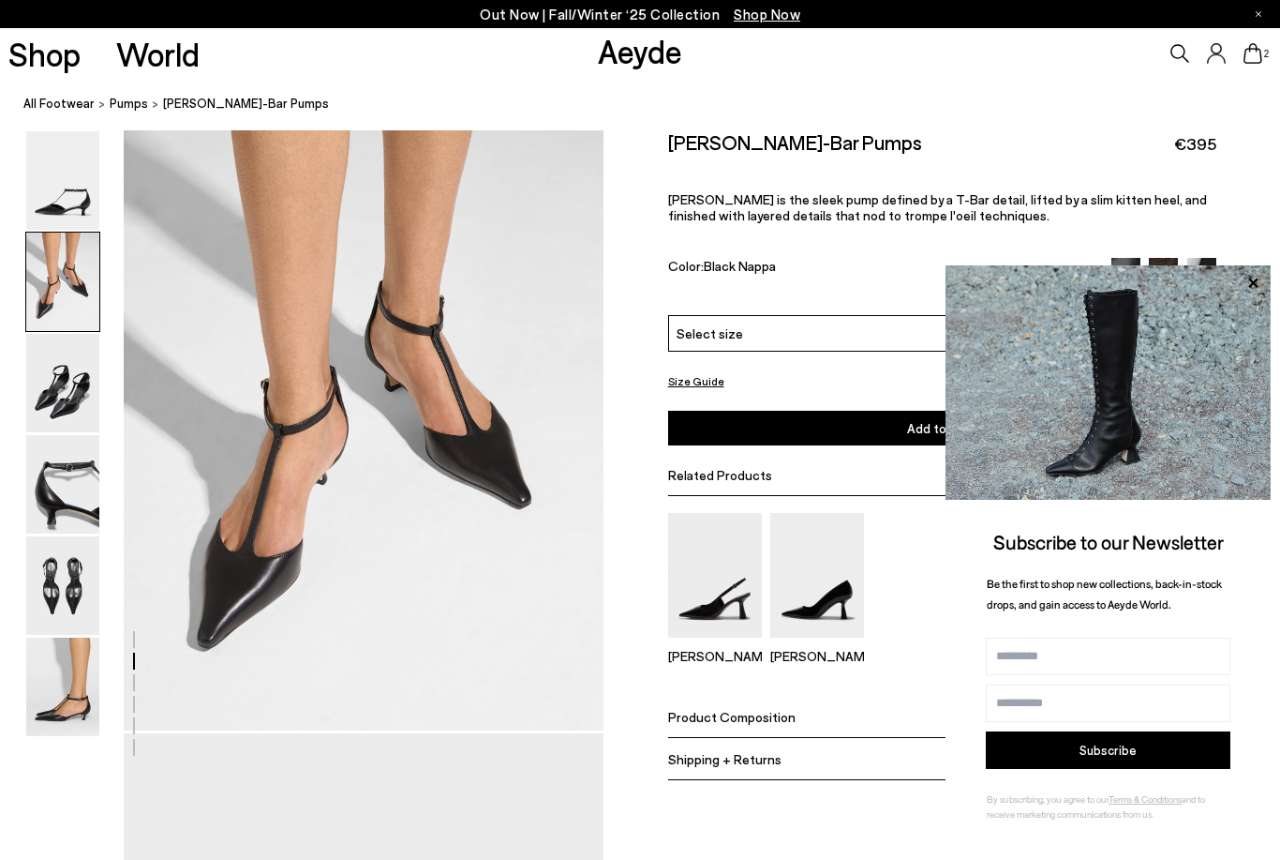
scroll to position [704, 0]
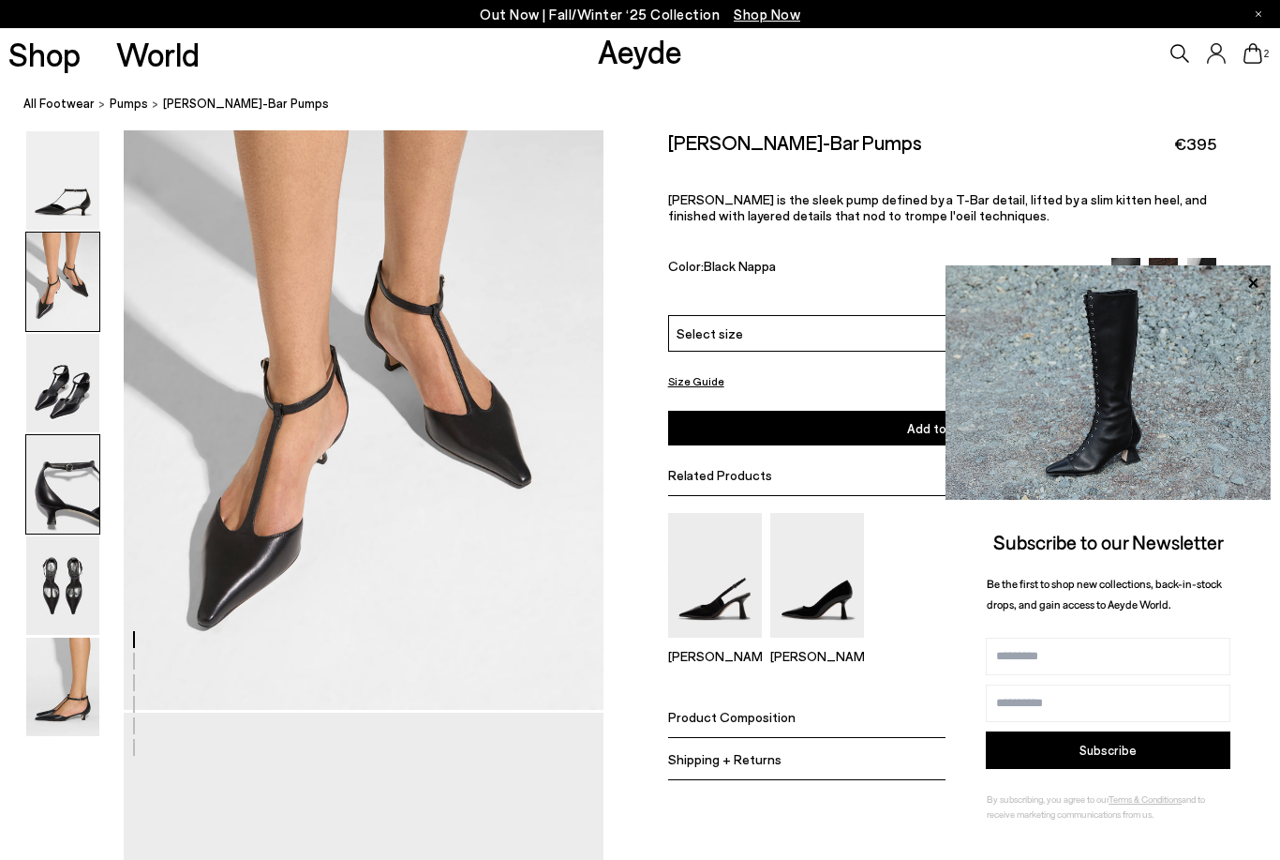
click at [74, 531] on img at bounding box center [62, 484] width 73 height 98
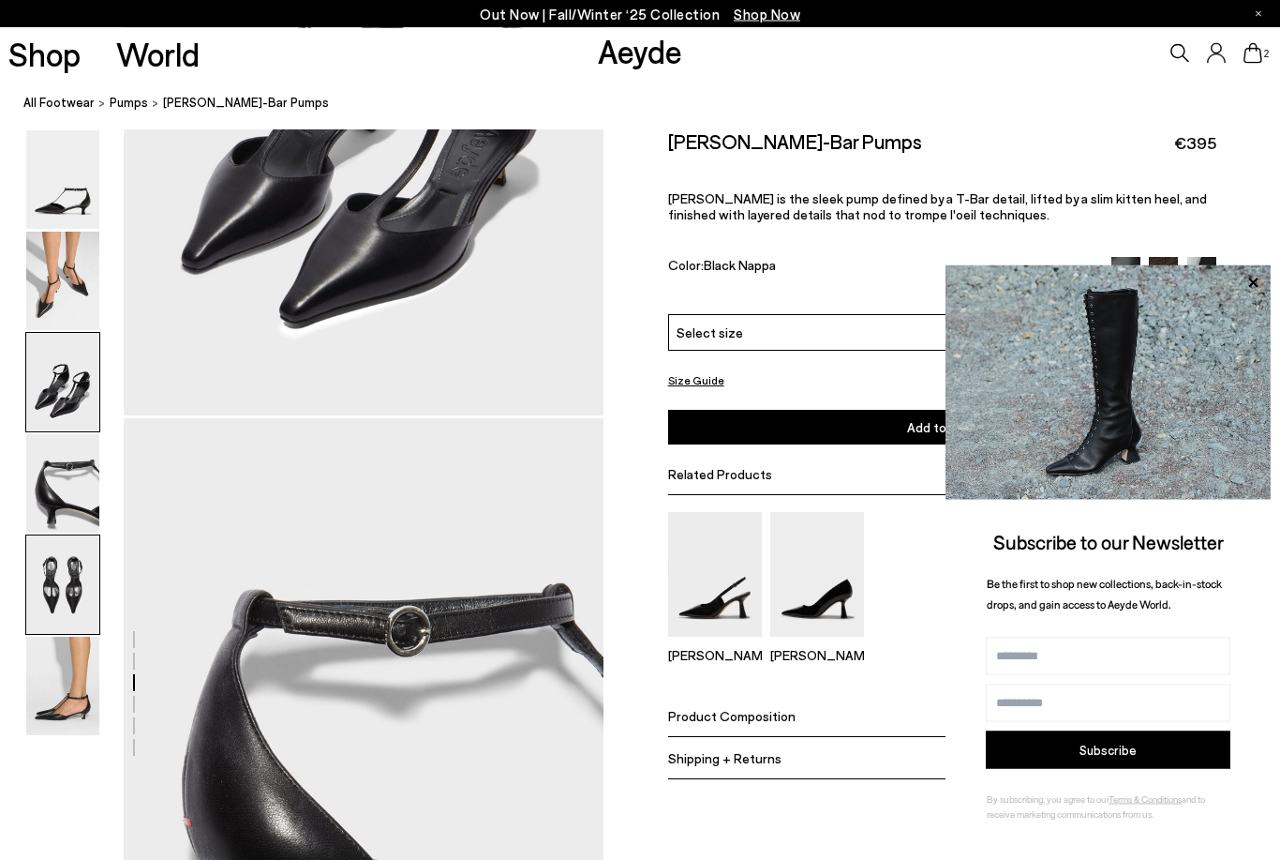
scroll to position [1930, 0]
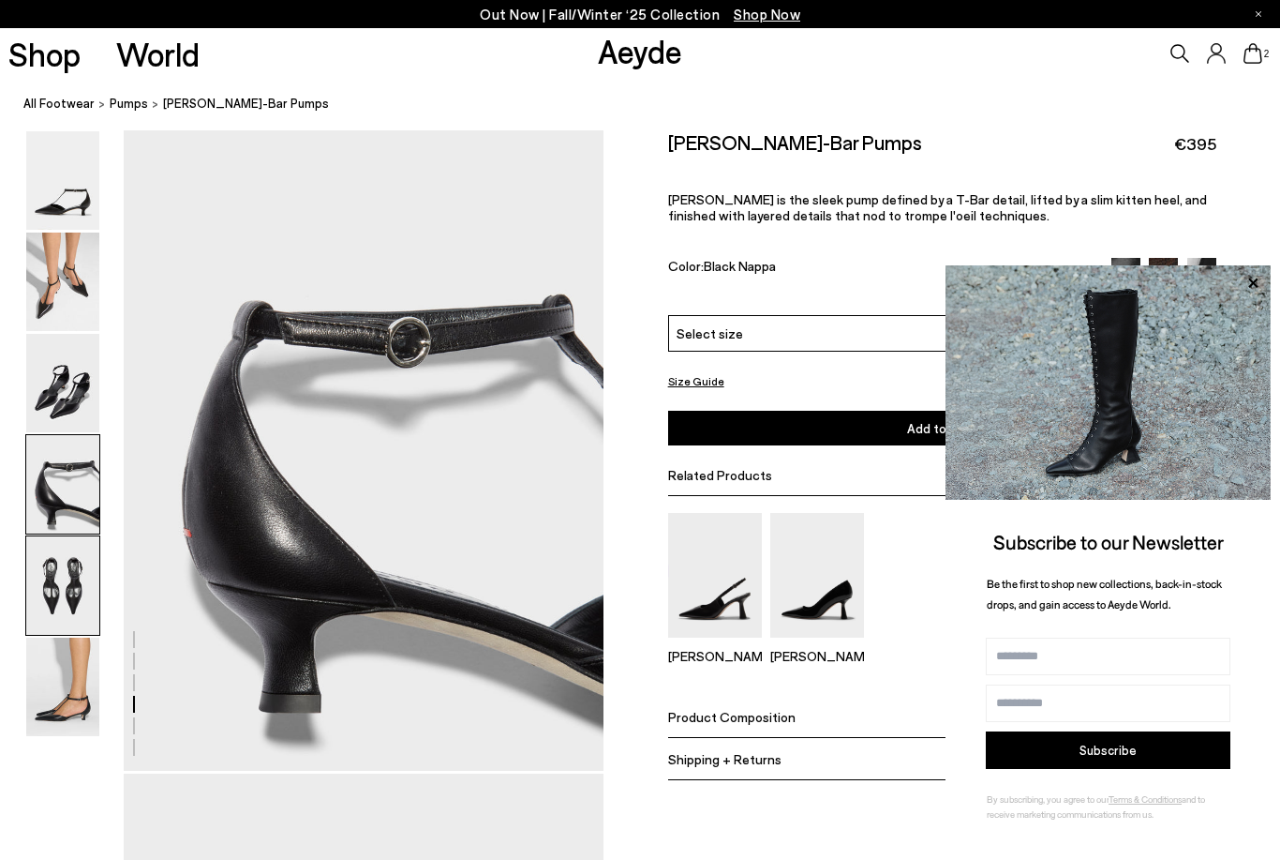
click at [76, 601] on img at bounding box center [62, 585] width 73 height 98
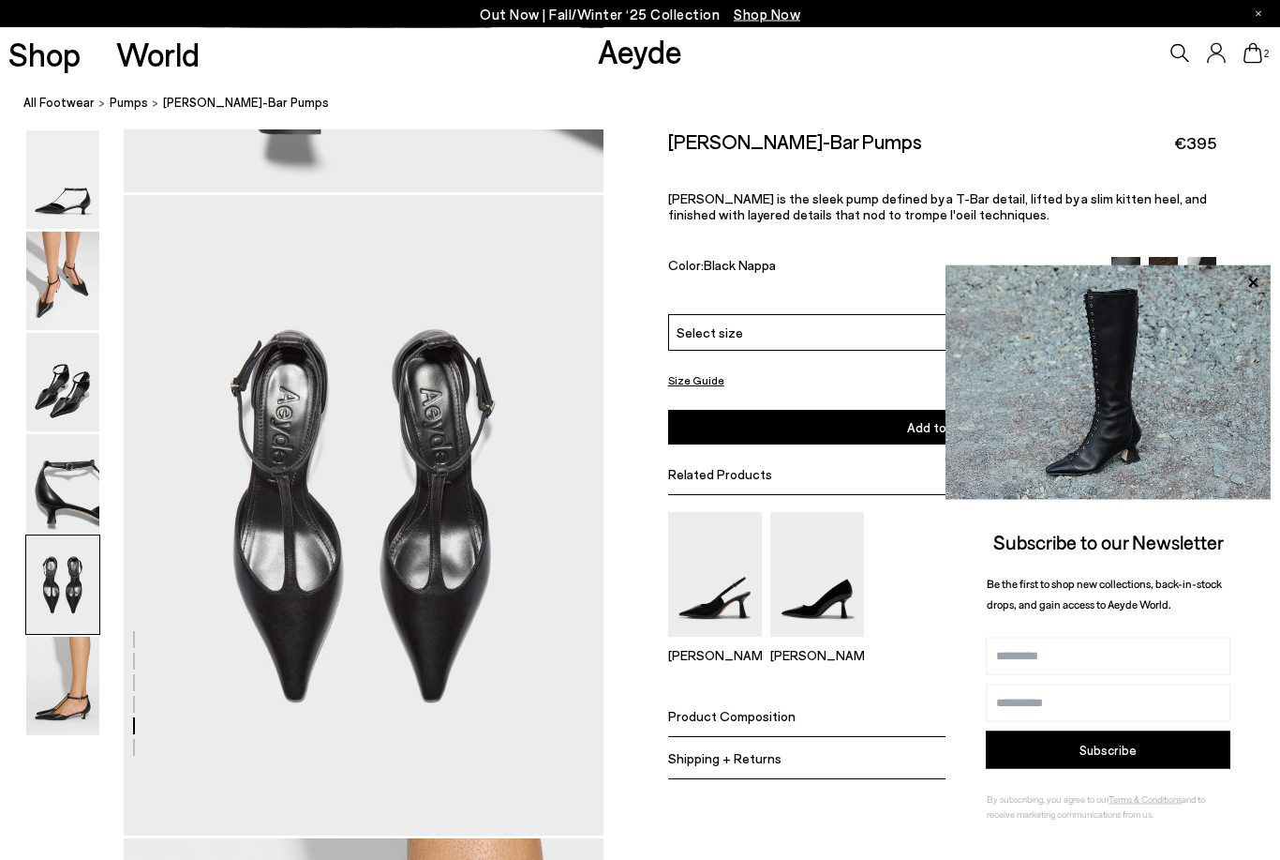
scroll to position [2573, 0]
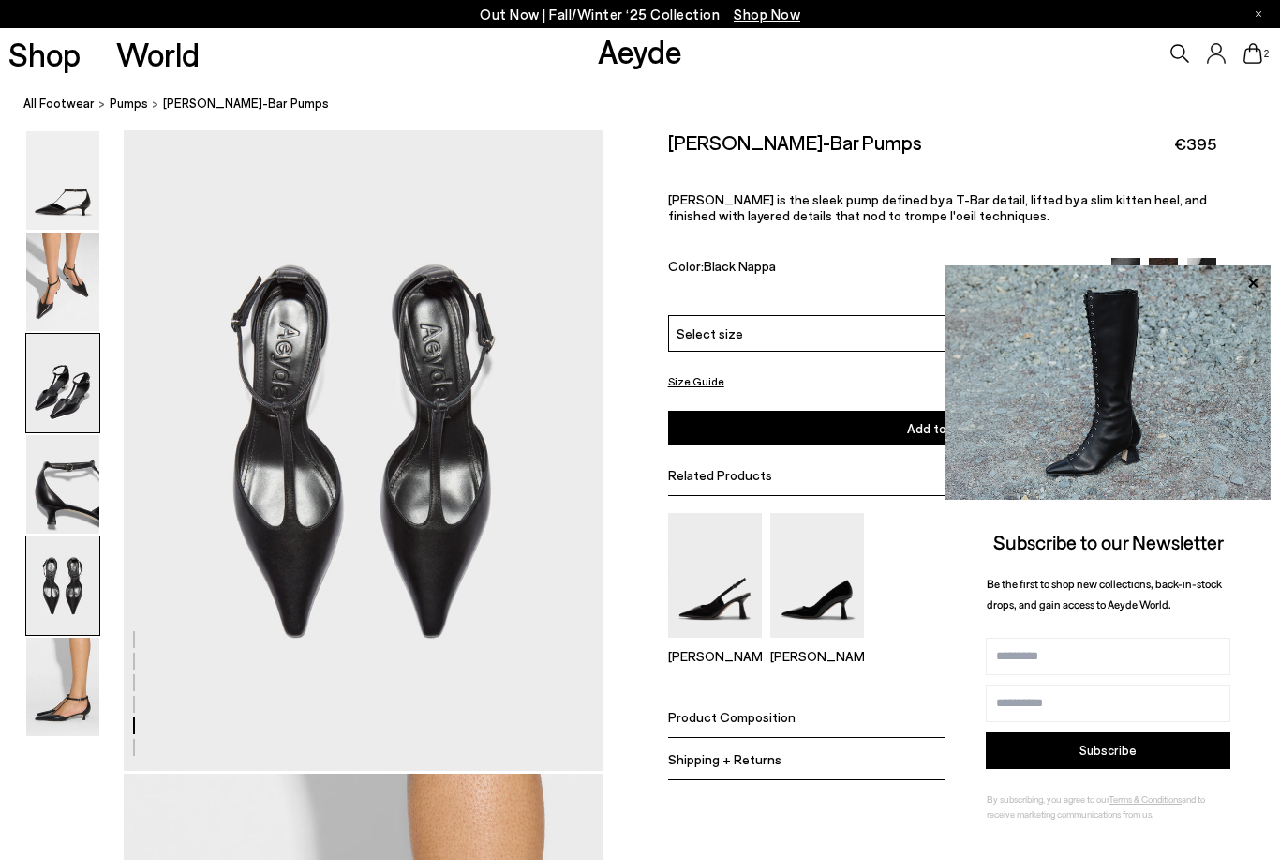
click at [77, 344] on img at bounding box center [62, 383] width 73 height 98
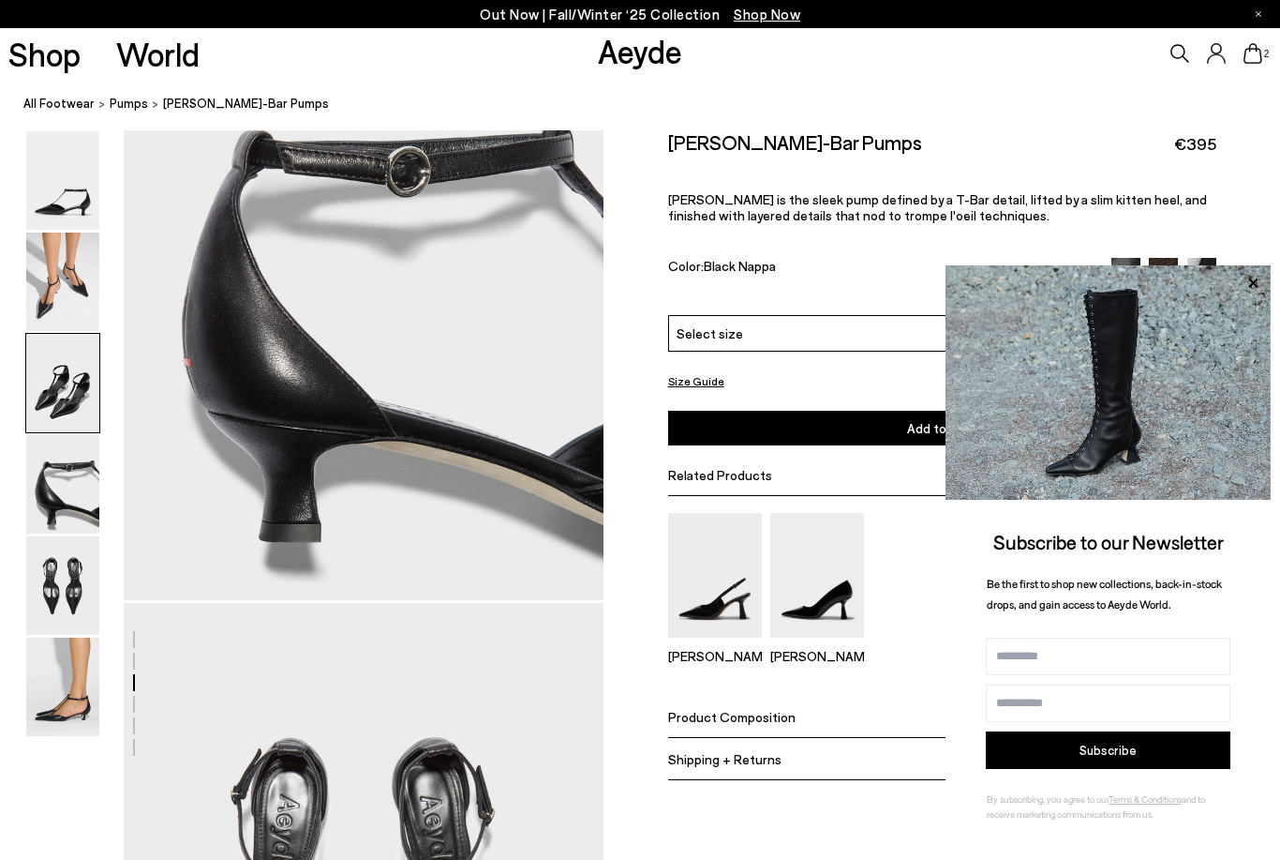
scroll to position [1287, 0]
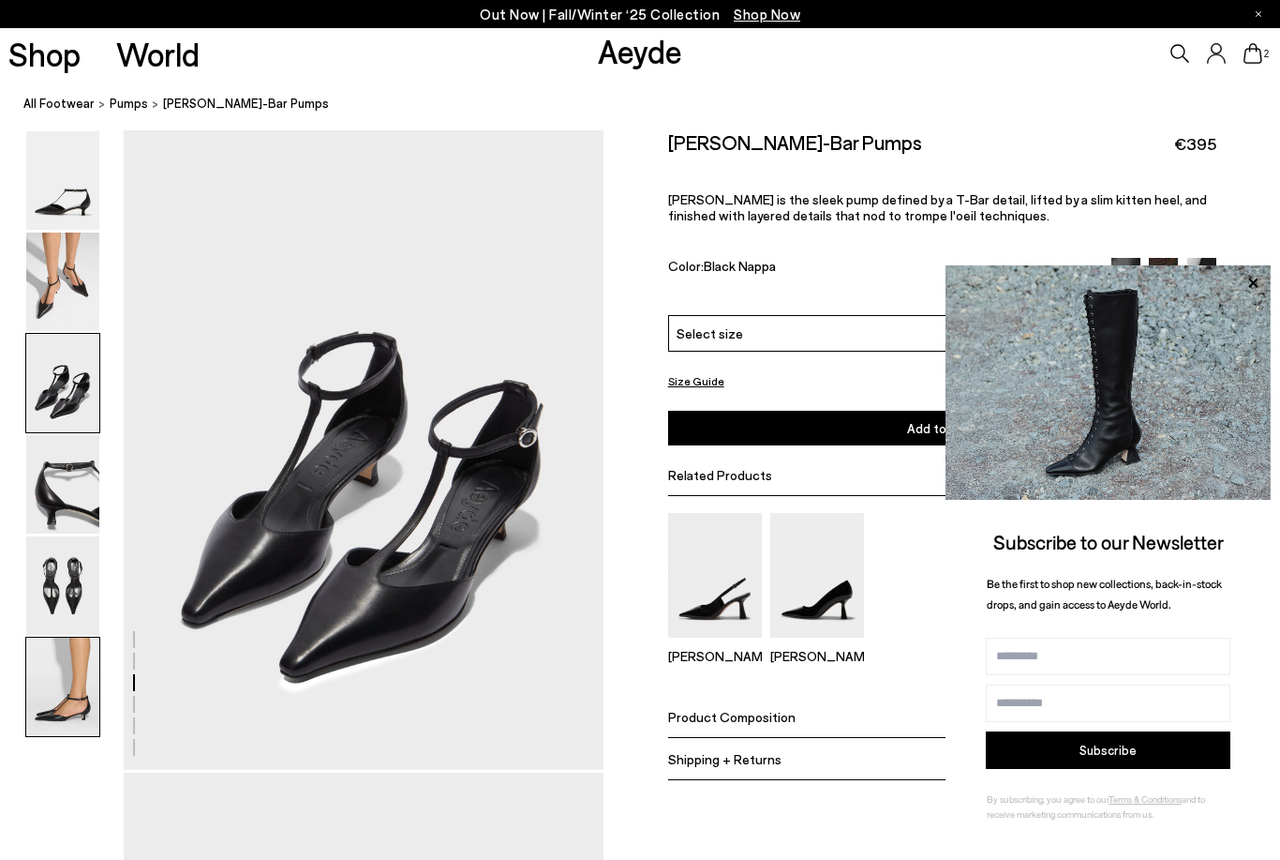
click at [73, 715] on img at bounding box center [62, 686] width 73 height 98
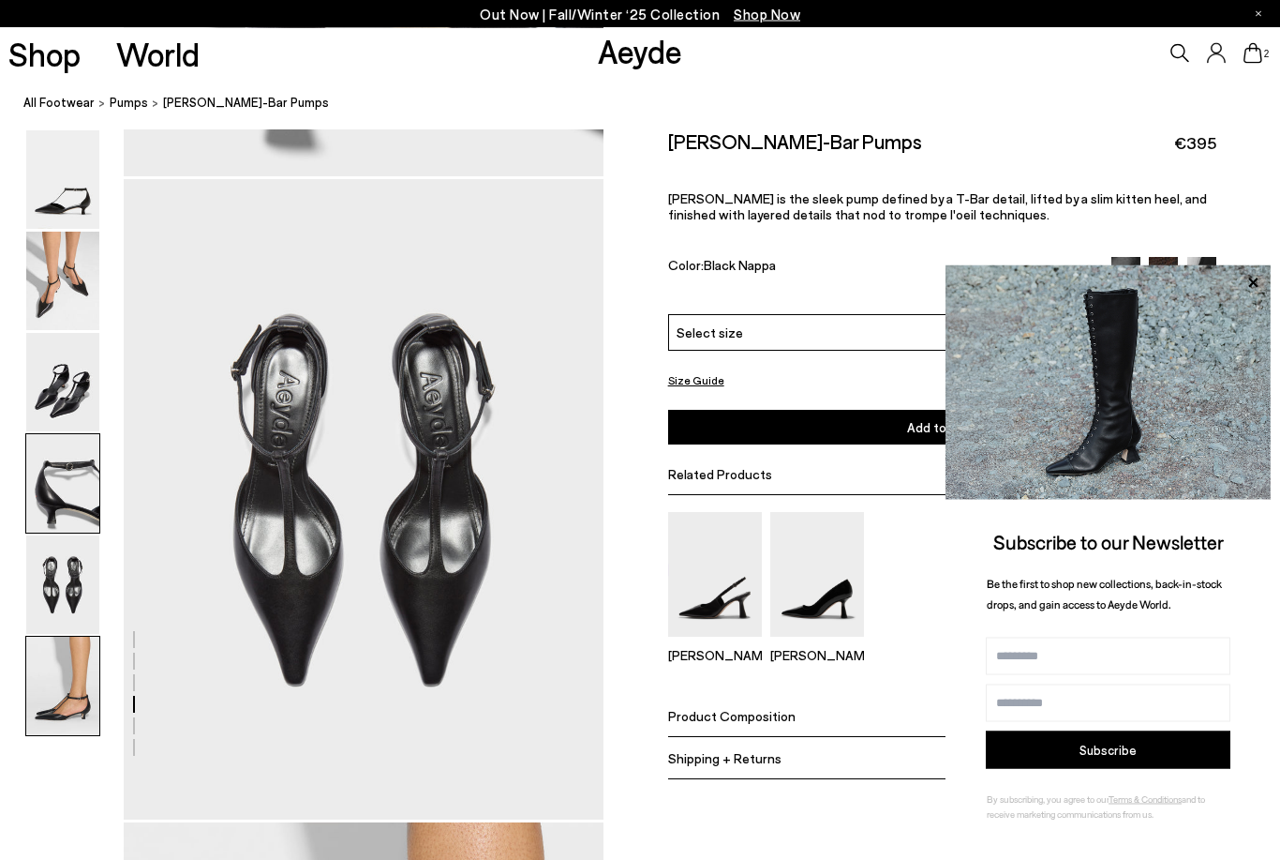
scroll to position [3344, 0]
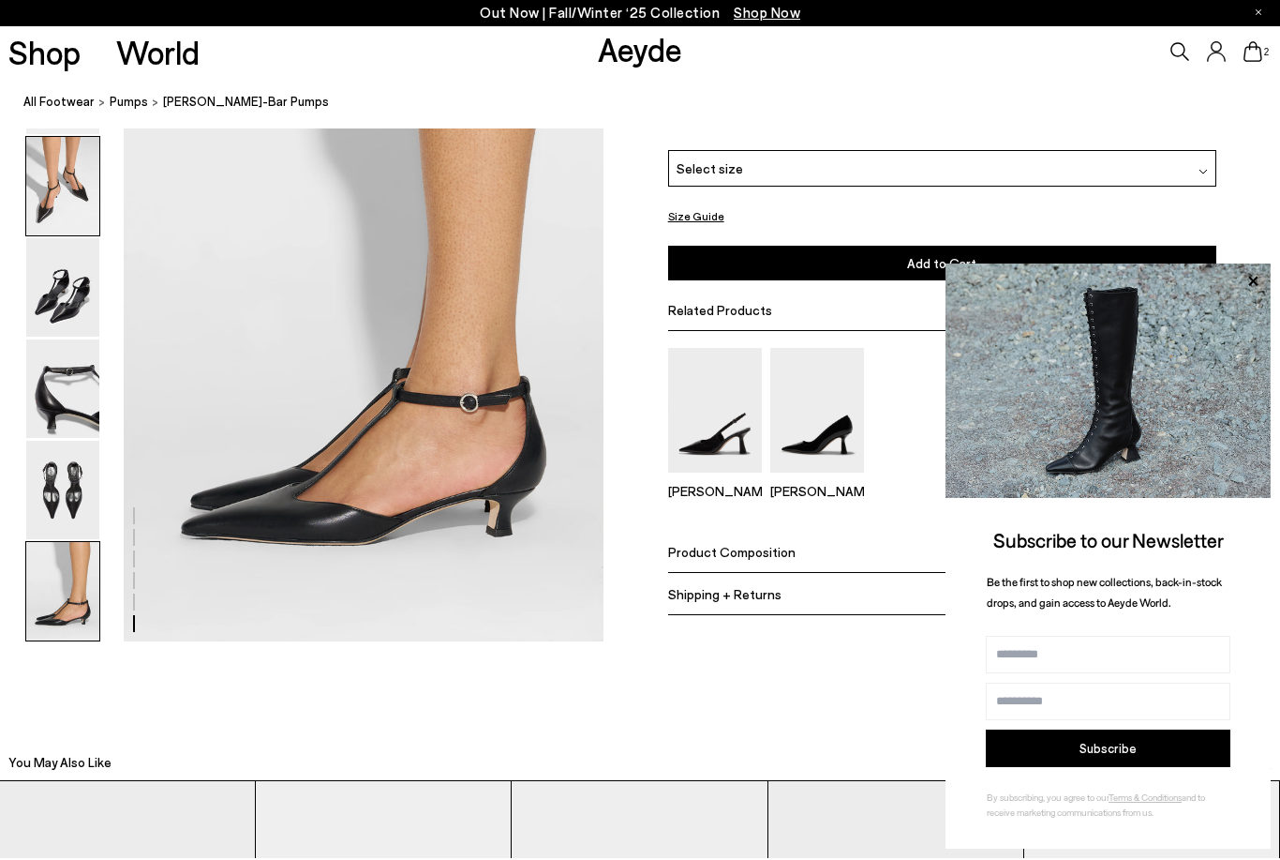
click at [68, 212] on img at bounding box center [62, 188] width 73 height 98
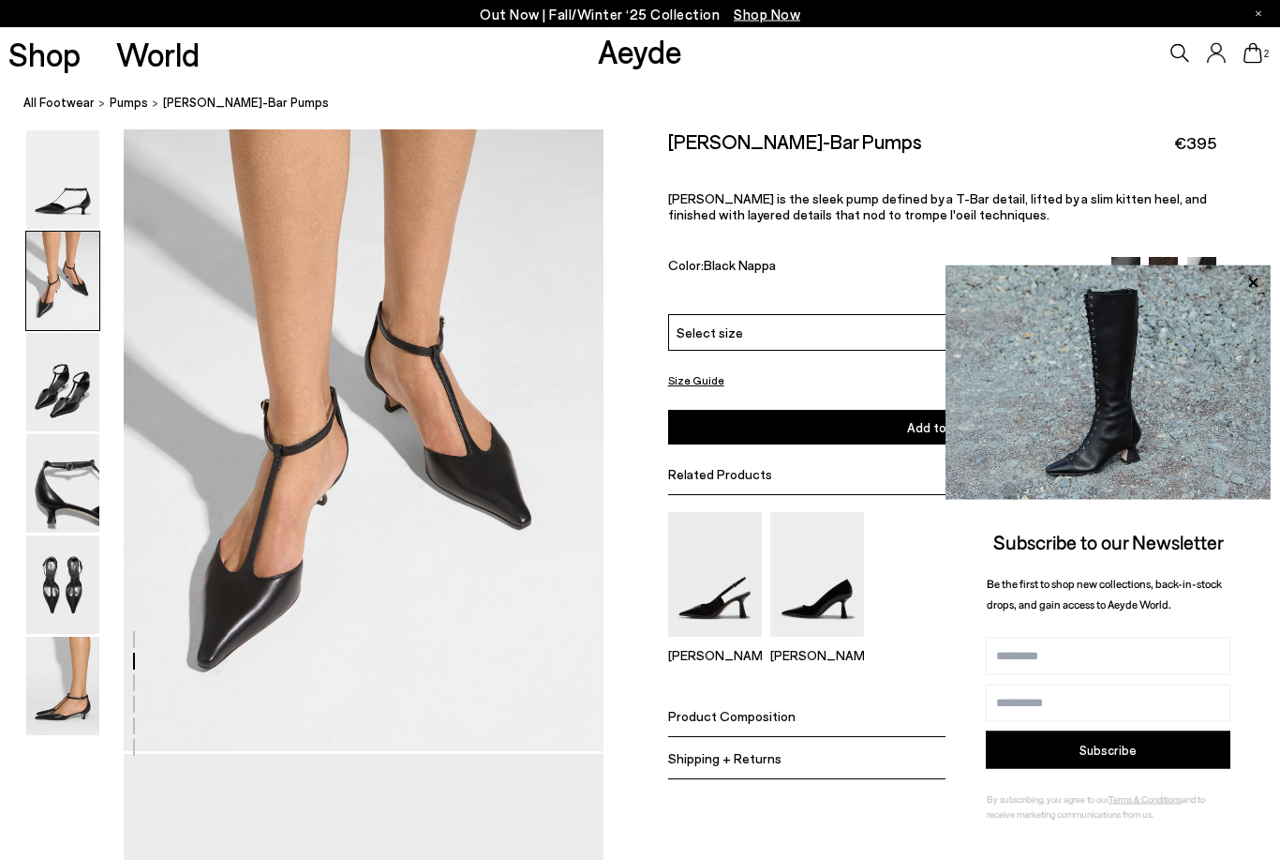
scroll to position [649, 0]
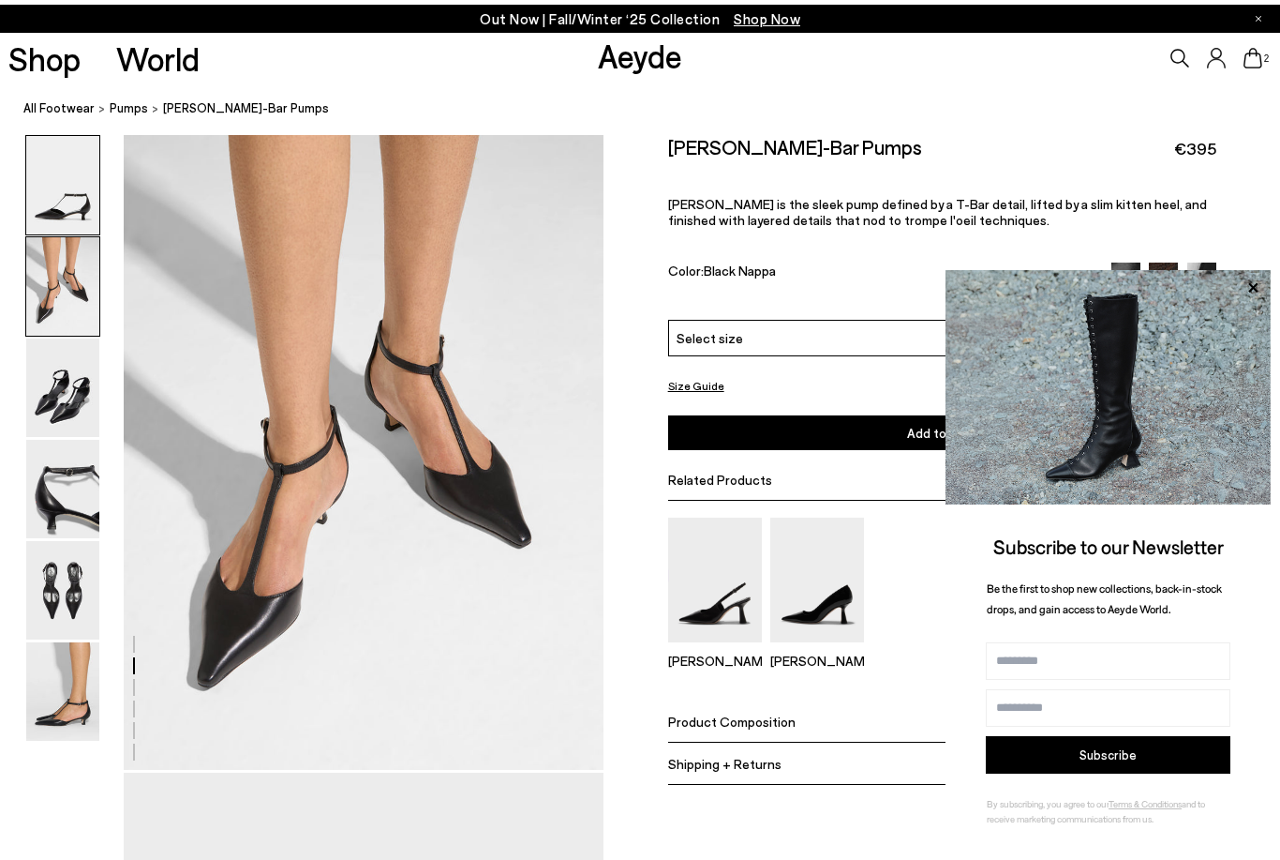
click at [67, 211] on img at bounding box center [62, 180] width 73 height 98
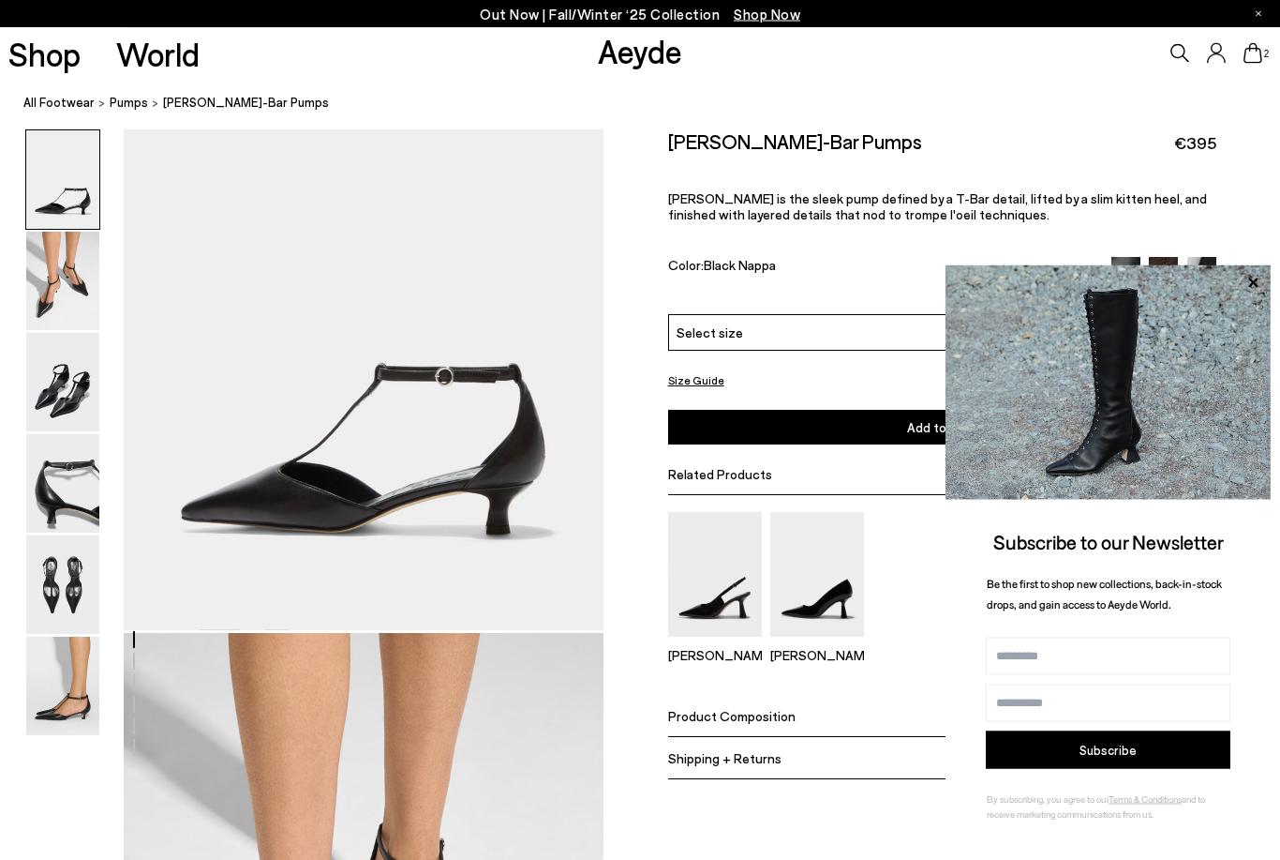
scroll to position [0, 0]
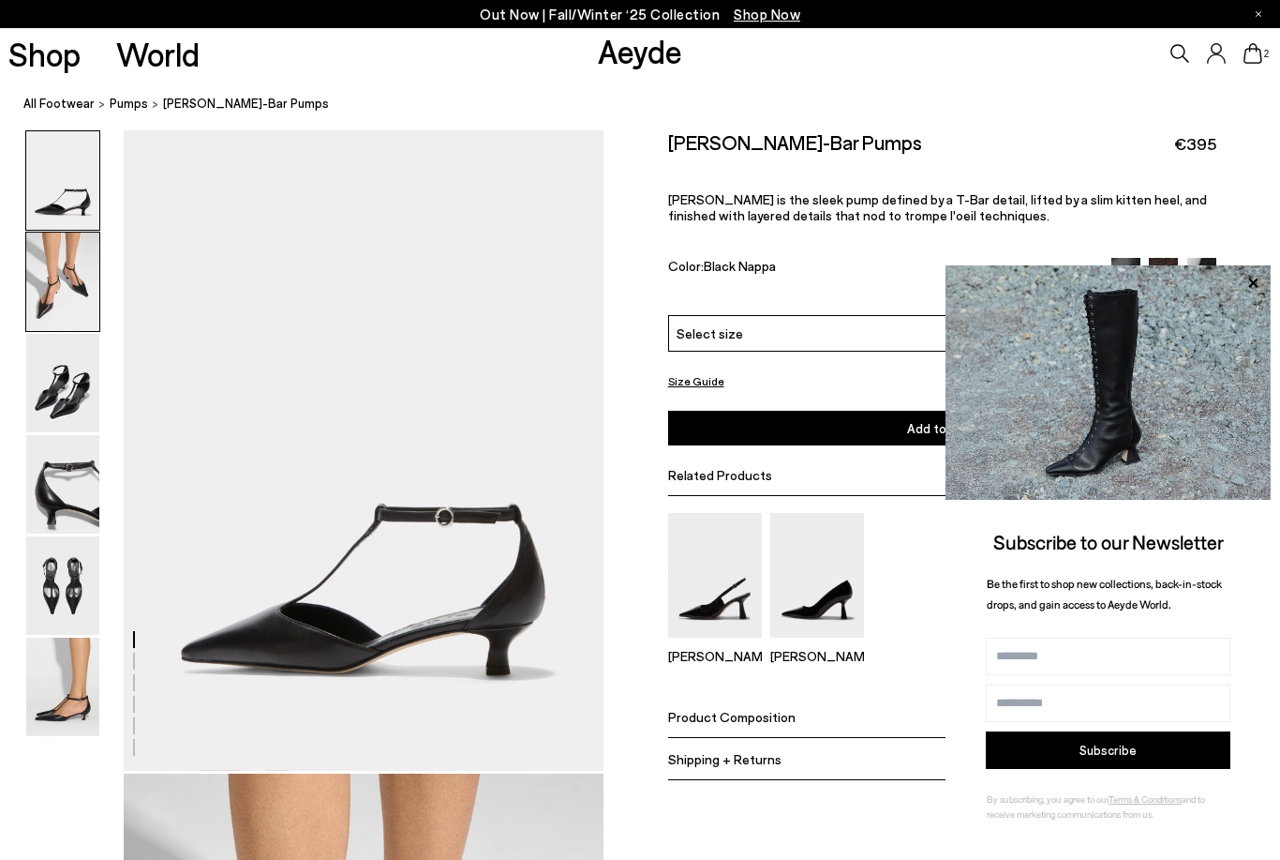
click at [82, 321] on img at bounding box center [62, 281] width 73 height 98
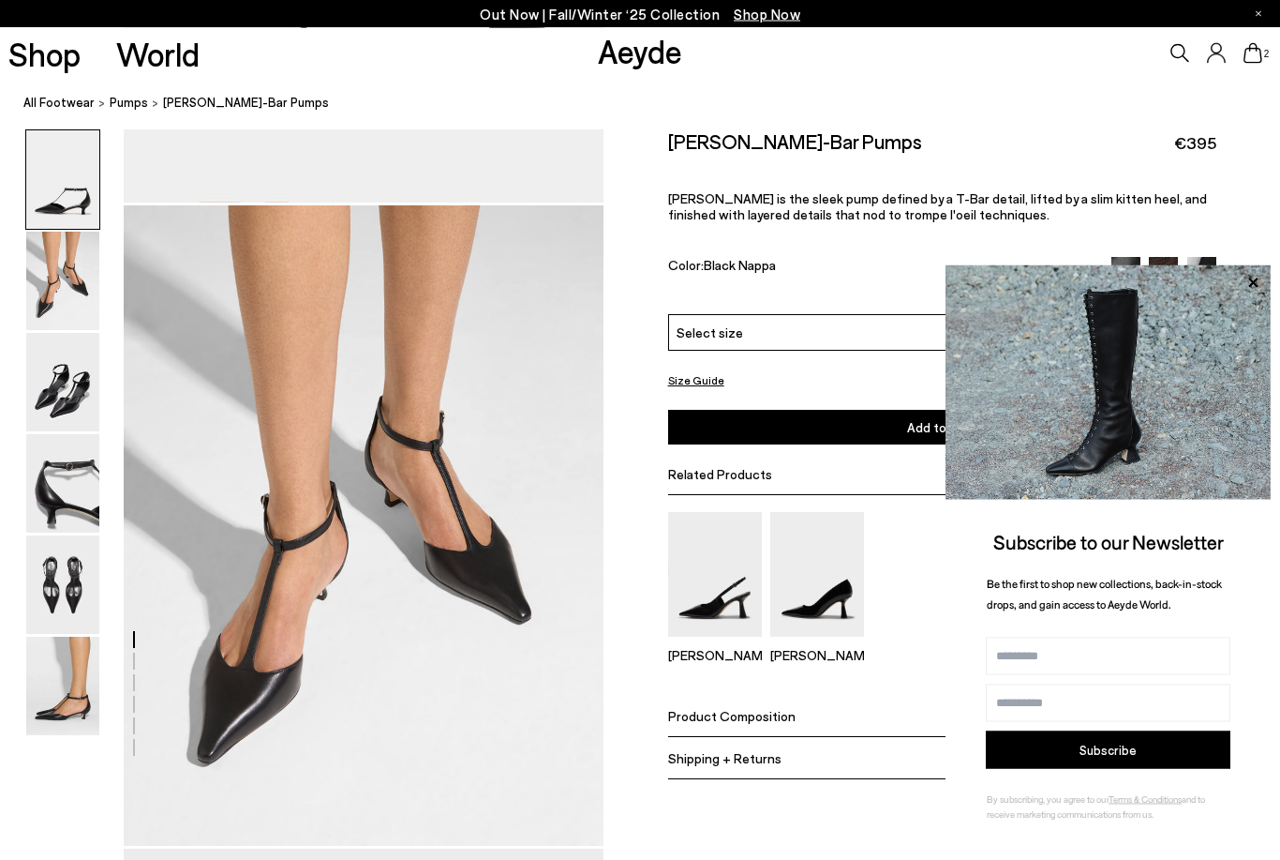
scroll to position [644, 0]
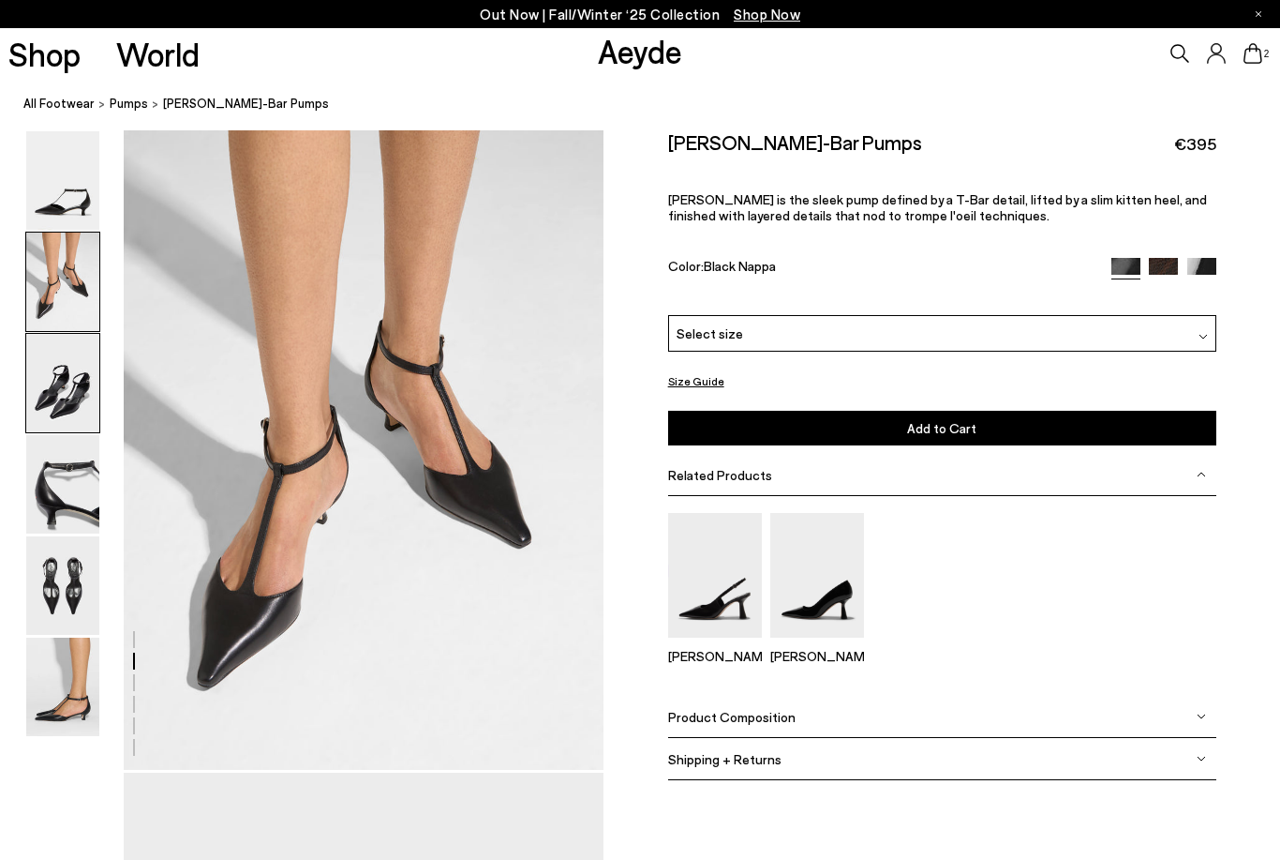
click at [55, 338] on img at bounding box center [62, 383] width 73 height 98
click at [83, 374] on img at bounding box center [62, 383] width 73 height 98
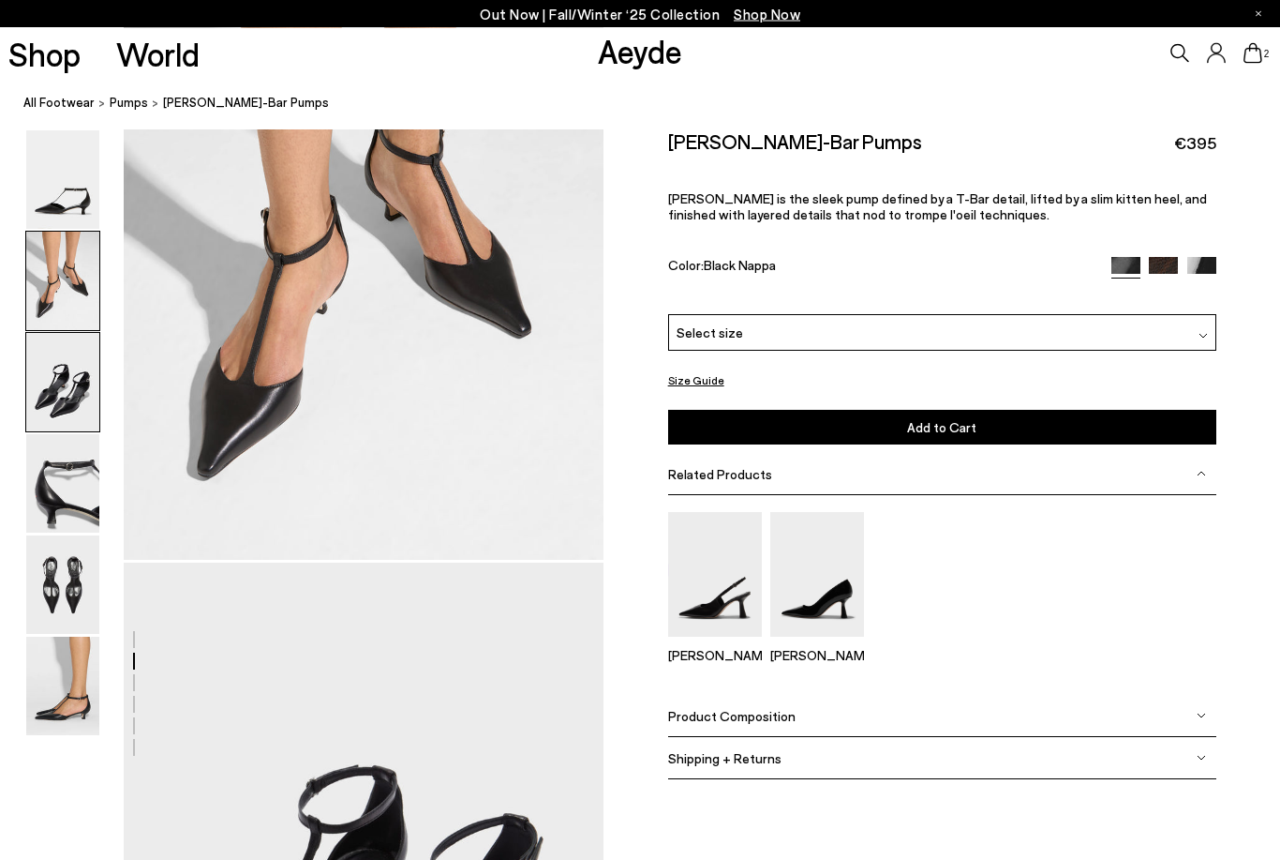
scroll to position [1287, 0]
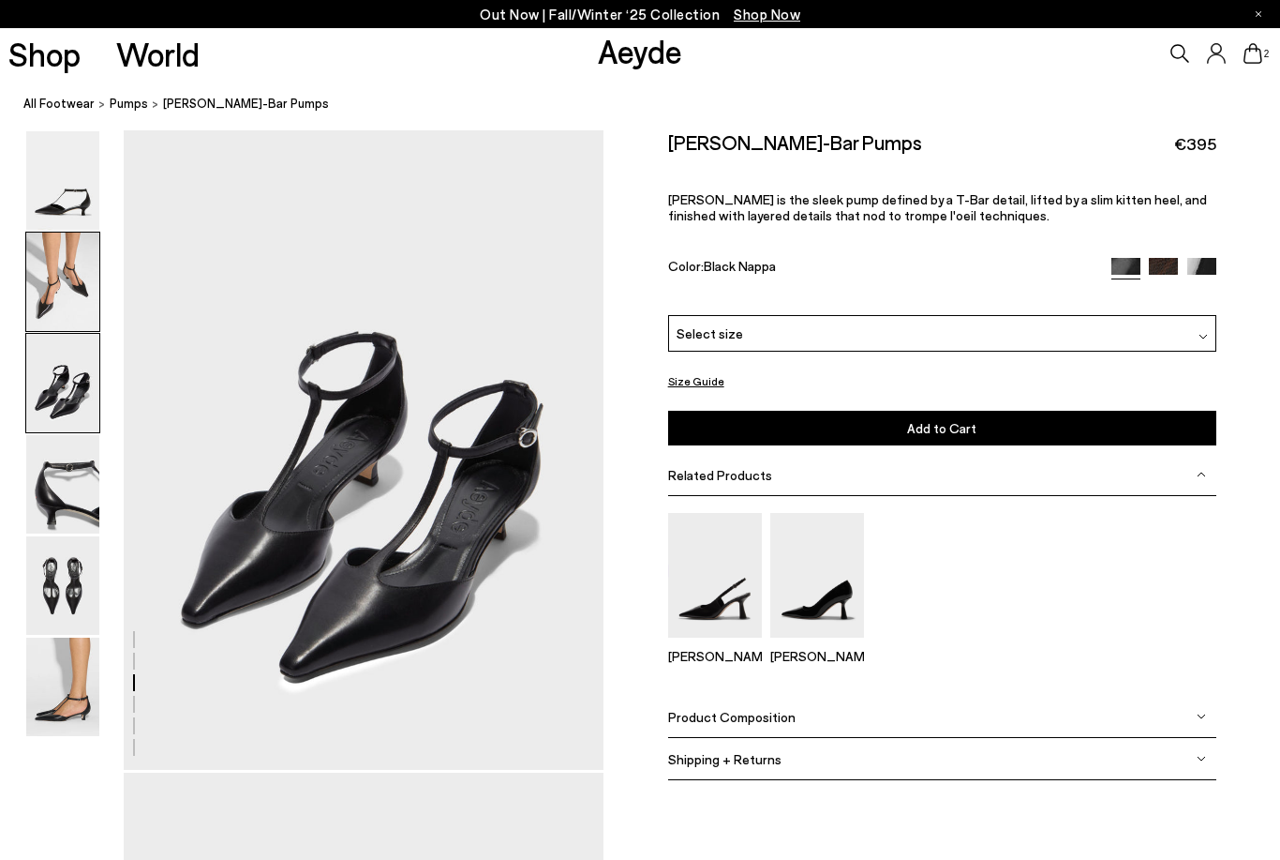
click at [81, 284] on img at bounding box center [62, 281] width 73 height 98
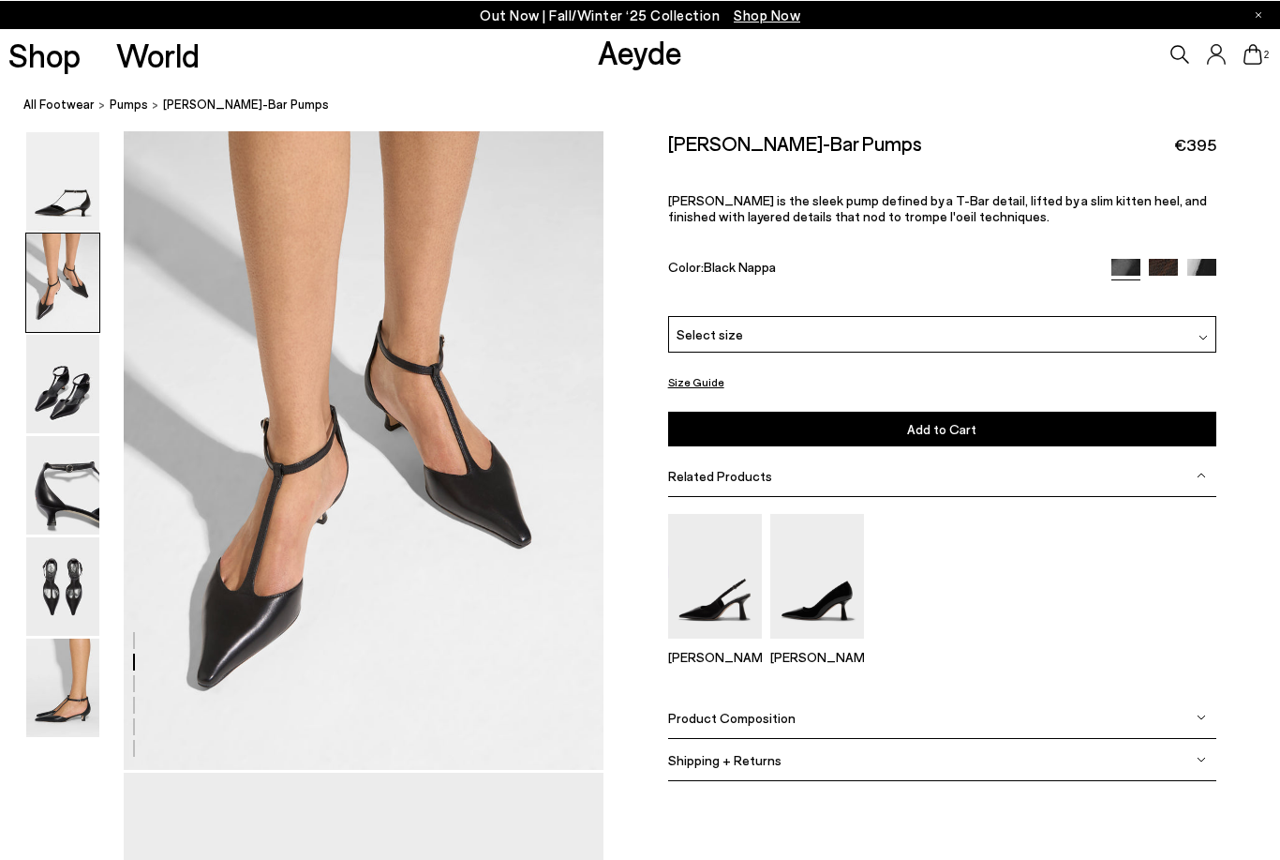
scroll to position [644, 0]
